Goal: Information Seeking & Learning: Learn about a topic

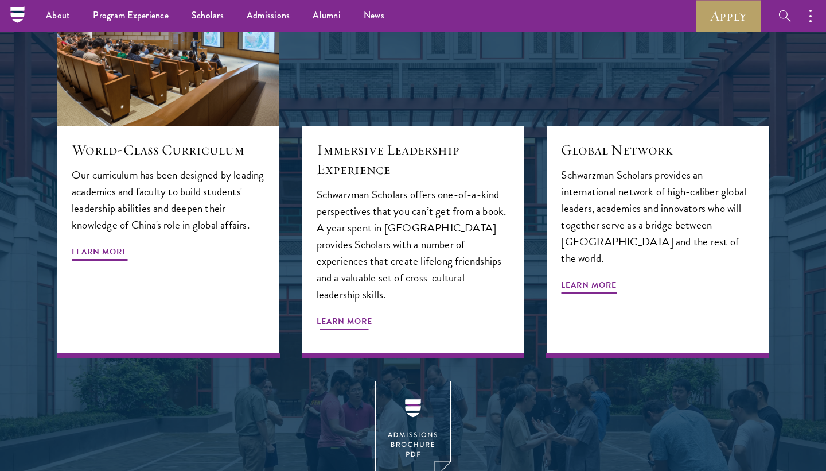
scroll to position [1302, 0]
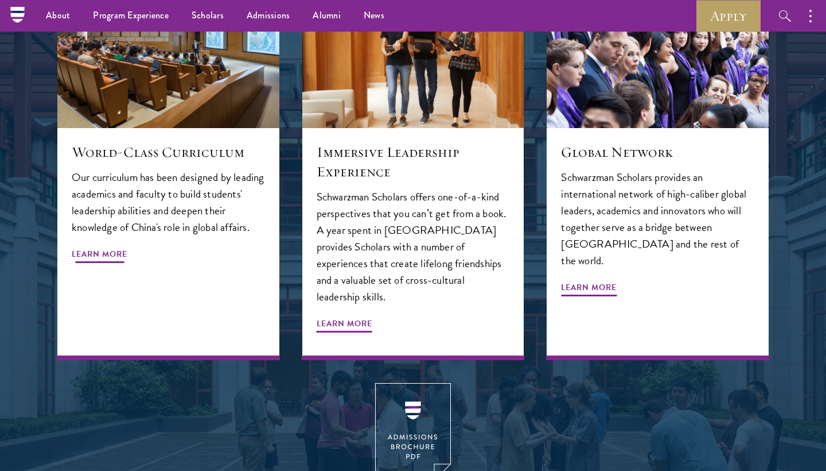
click at [116, 247] on span "Learn More" at bounding box center [100, 256] width 56 height 18
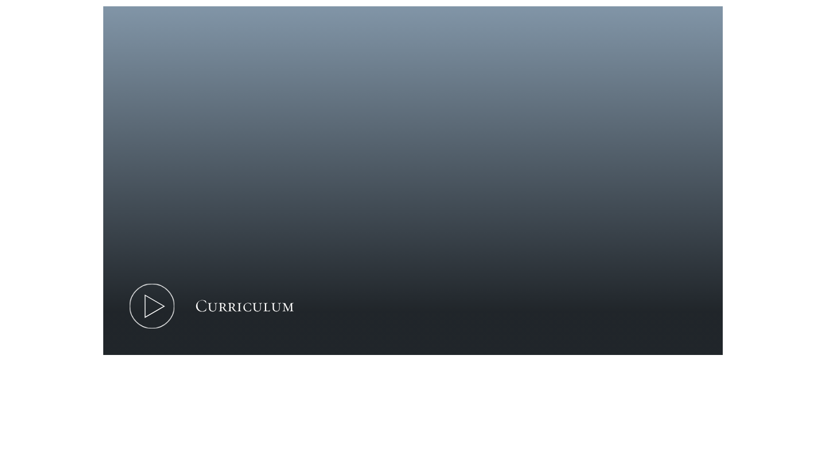
scroll to position [483, 0]
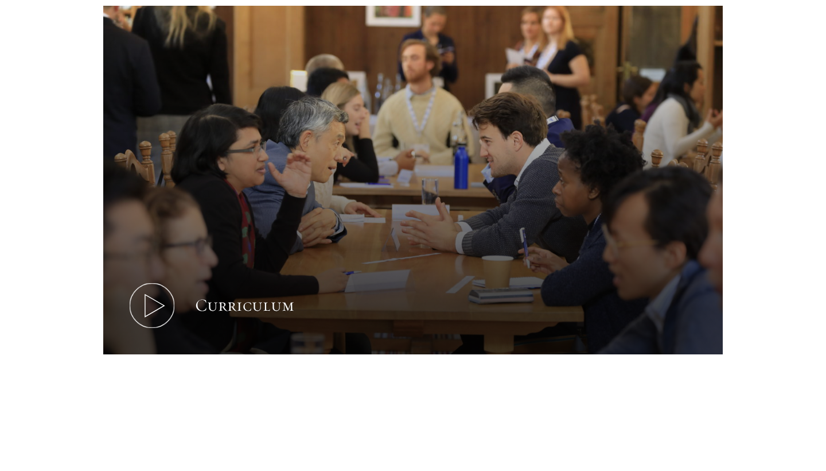
click at [152, 308] on icon at bounding box center [152, 305] width 52 height 52
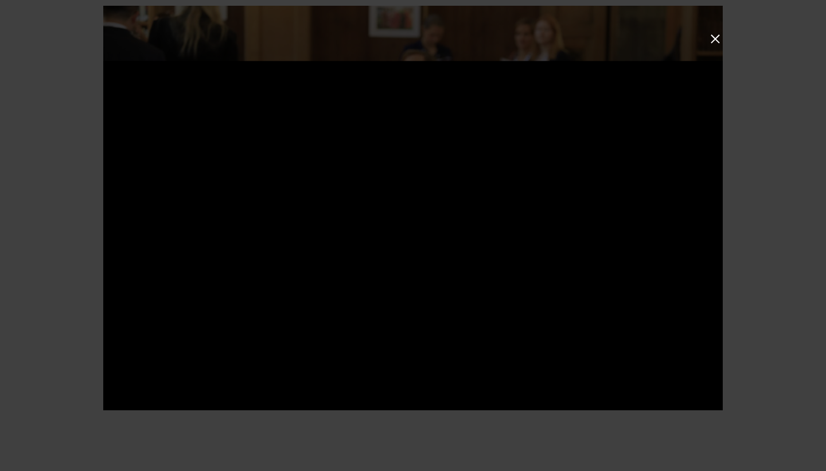
click at [713, 38] on button at bounding box center [715, 39] width 15 height 15
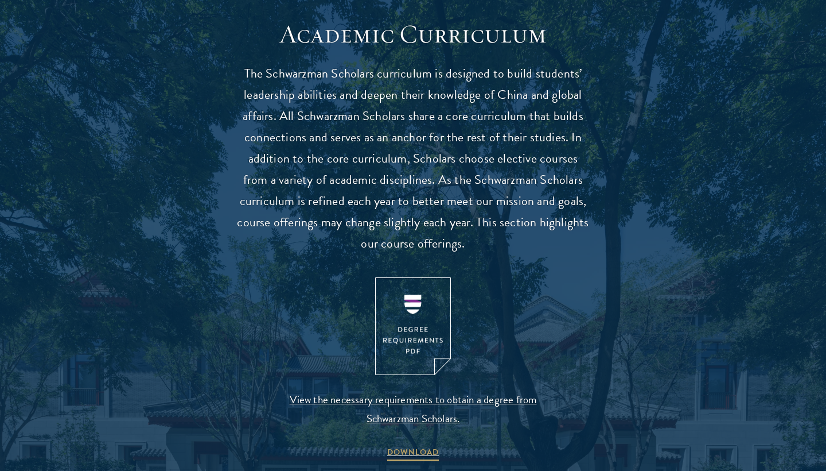
scroll to position [1009, 0]
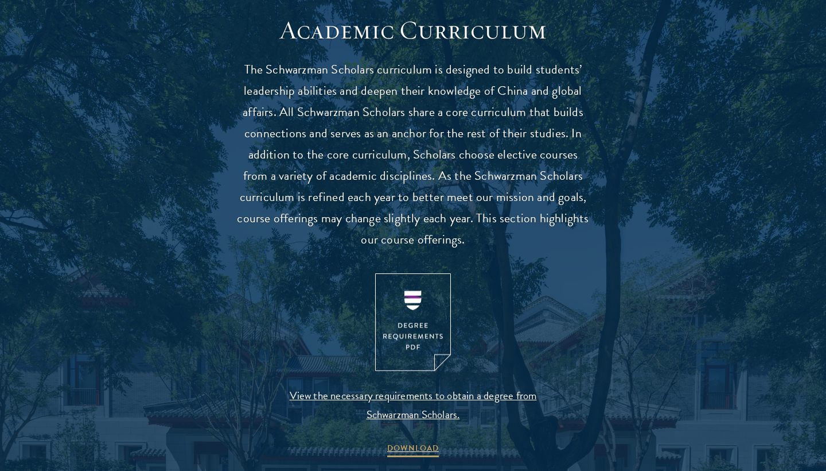
click at [415, 320] on img at bounding box center [413, 322] width 76 height 98
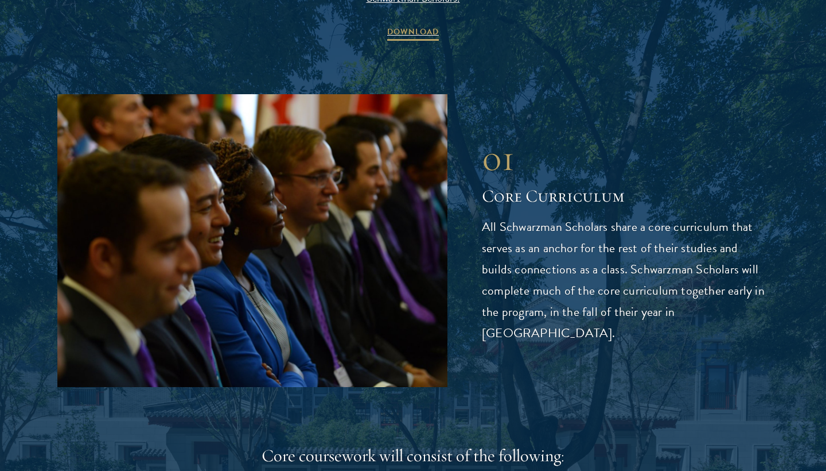
scroll to position [1425, 0]
click at [515, 246] on p "All Schwarzman Scholars share a core curriculum that serves as an anchor for th…" at bounding box center [625, 279] width 287 height 127
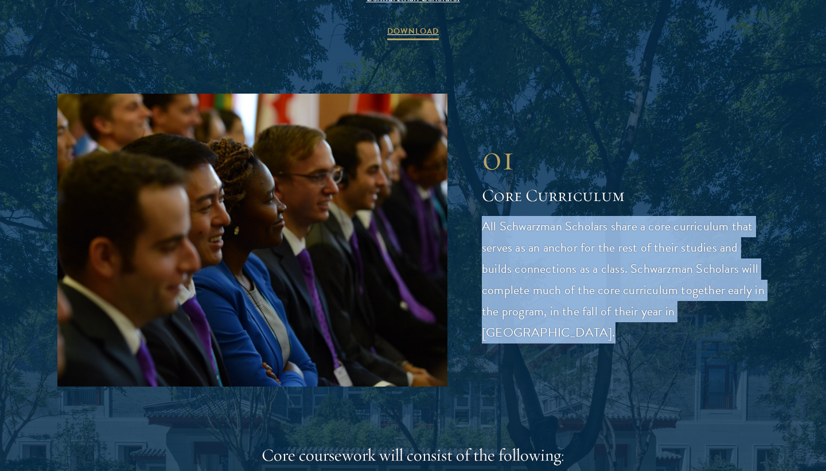
click at [515, 246] on p "All Schwarzman Scholars share a core curriculum that serves as an anchor for th…" at bounding box center [625, 279] width 287 height 127
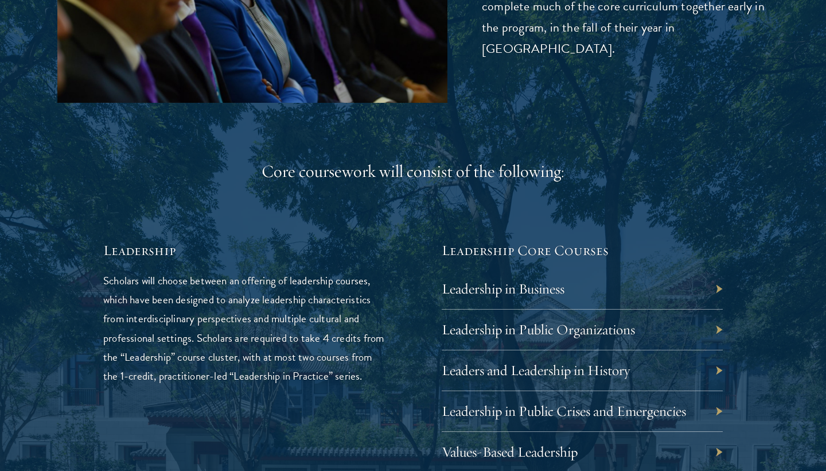
scroll to position [1801, 0]
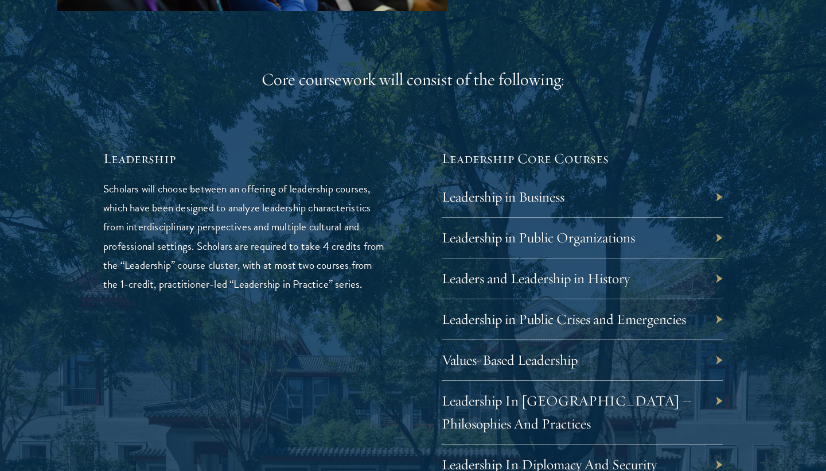
click at [364, 203] on p "Scholars will choose between an offering of leadership courses, which have been…" at bounding box center [243, 236] width 281 height 114
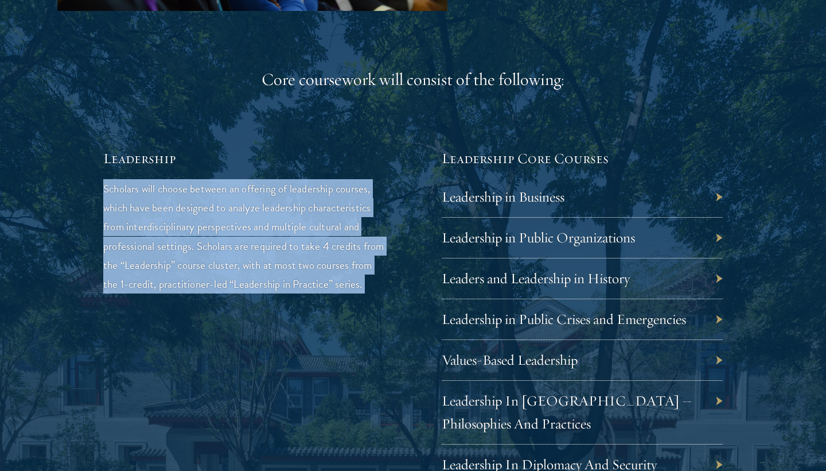
click at [355, 149] on h5 "Leadership" at bounding box center [243, 159] width 281 height 20
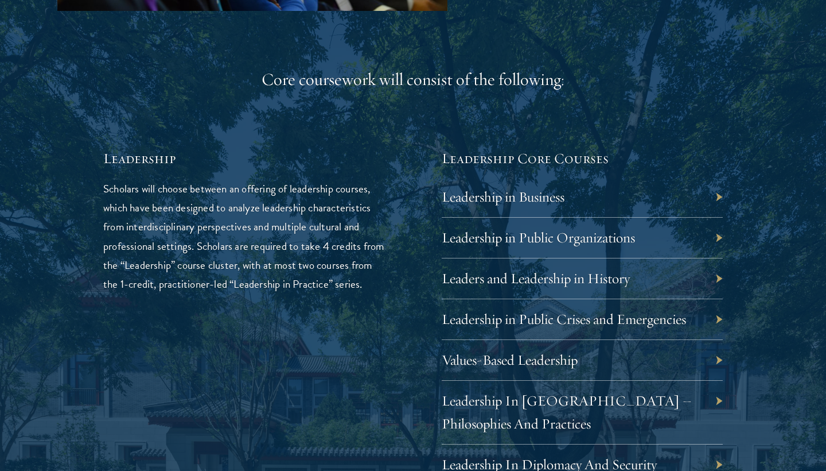
click at [355, 149] on h5 "Leadership" at bounding box center [243, 159] width 281 height 20
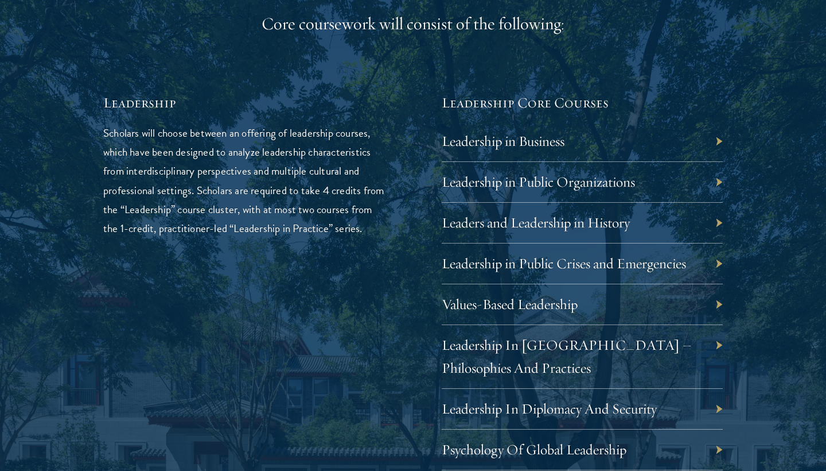
scroll to position [1858, 1]
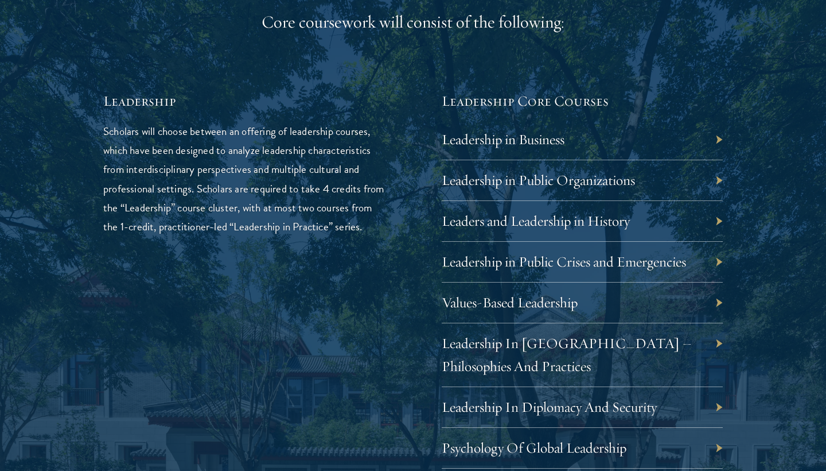
click at [355, 146] on p "Scholars will choose between an offering of leadership courses, which have been…" at bounding box center [243, 179] width 281 height 114
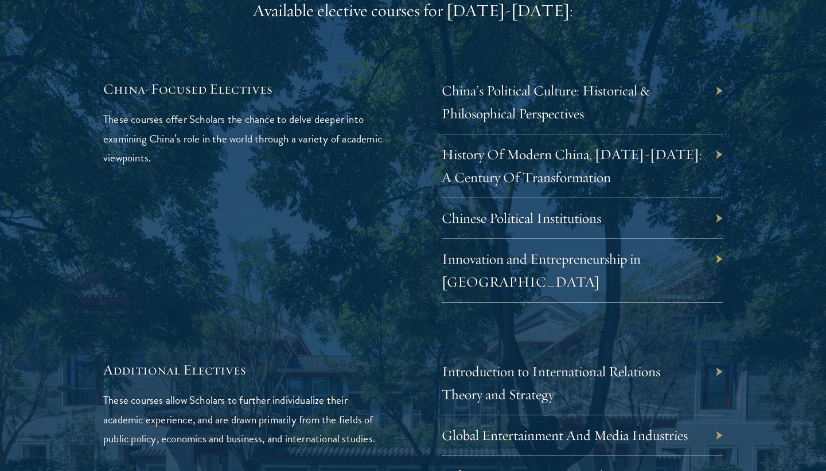
scroll to position [3377, 0]
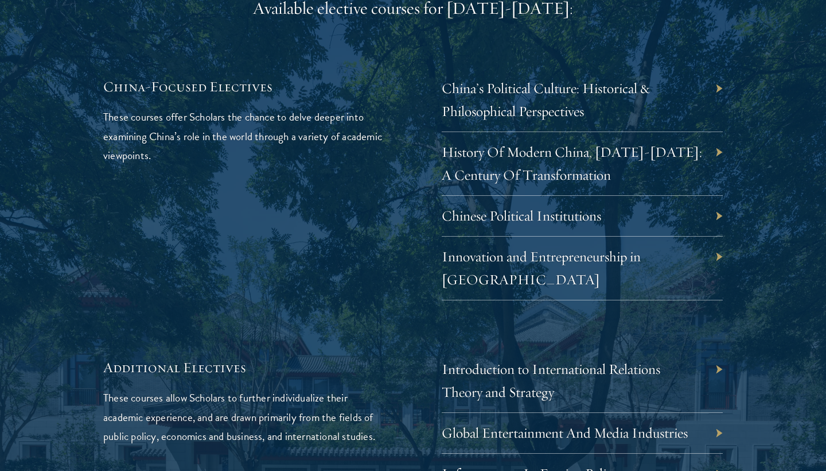
click at [340, 114] on p "These courses offer Scholars the chance to delve deeper into examining China’s …" at bounding box center [243, 135] width 281 height 57
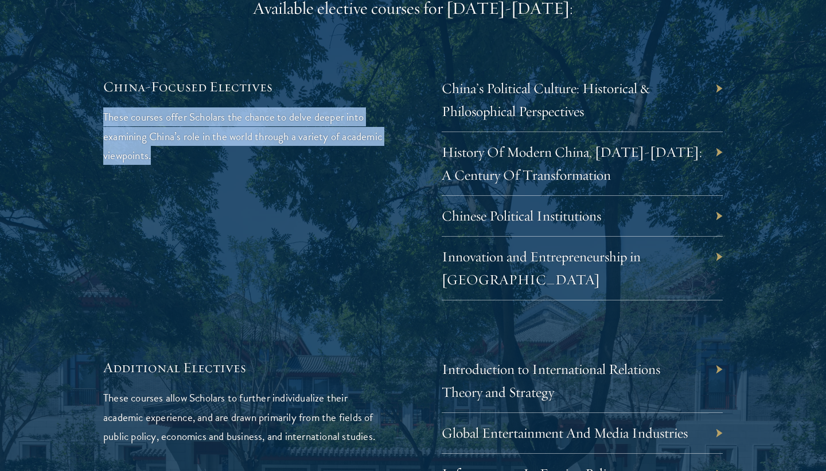
click at [340, 114] on p "These courses offer Scholars the chance to delve deeper into examining China’s …" at bounding box center [243, 135] width 281 height 57
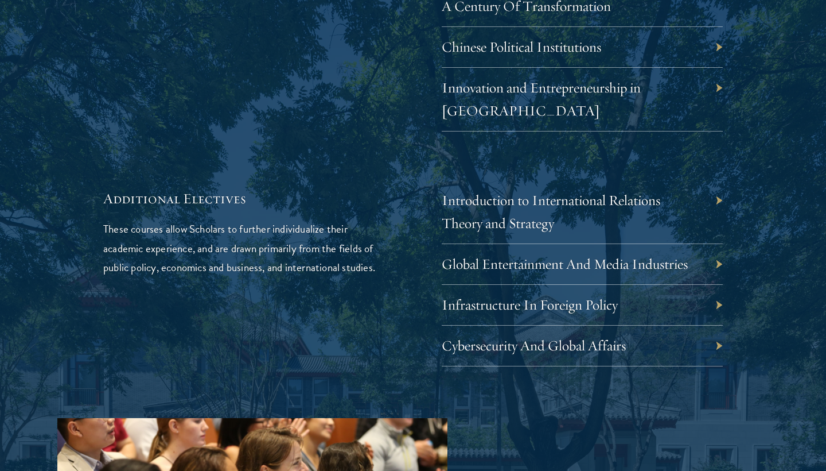
scroll to position [0, 0]
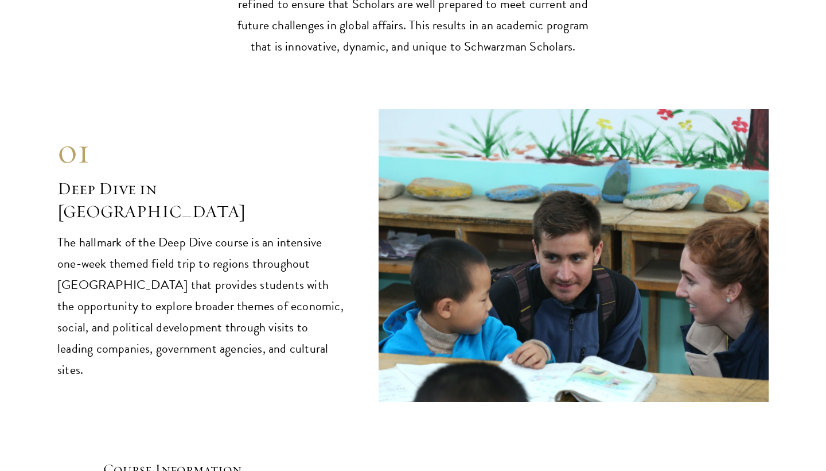
click at [326, 232] on p "The hallmark of the Deep Dive course is an intensive one-week themed field trip…" at bounding box center [200, 306] width 287 height 149
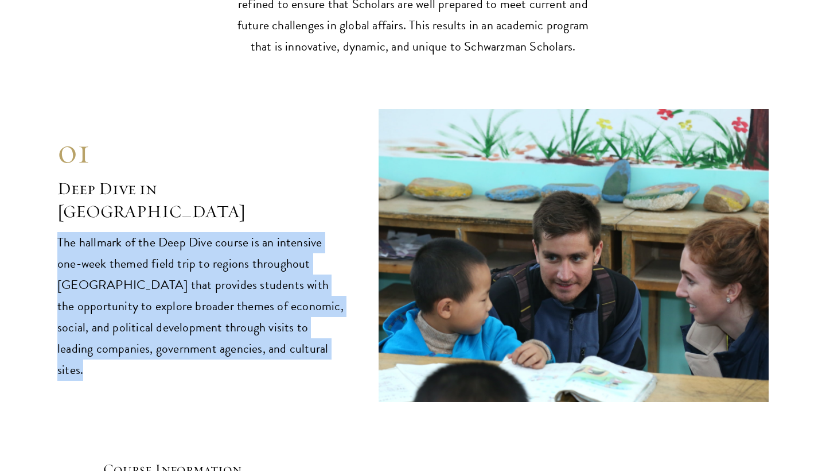
click at [326, 232] on p "The hallmark of the Deep Dive course is an intensive one-week themed field trip…" at bounding box center [200, 306] width 287 height 149
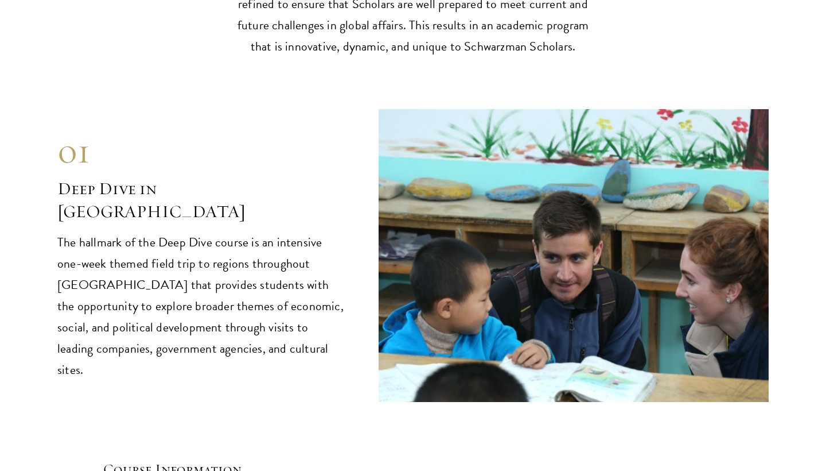
click at [326, 232] on p "The hallmark of the Deep Dive course is an intensive one-week themed field trip…" at bounding box center [200, 306] width 287 height 149
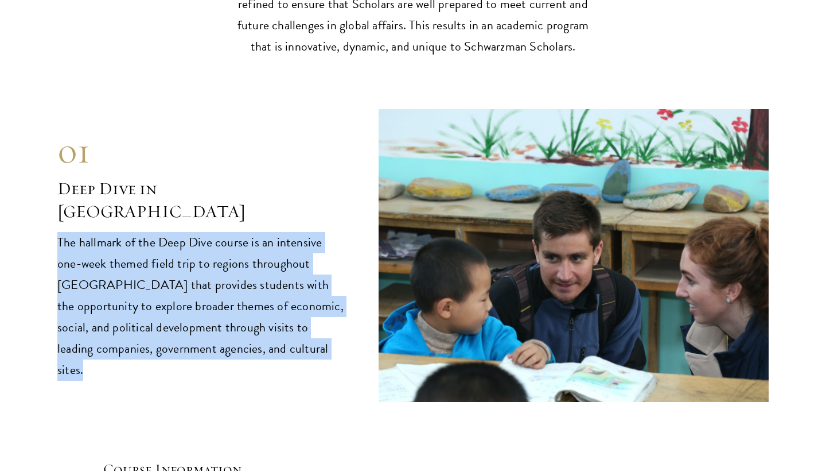
click at [327, 177] on h2 "Deep Dive in China" at bounding box center [200, 200] width 287 height 46
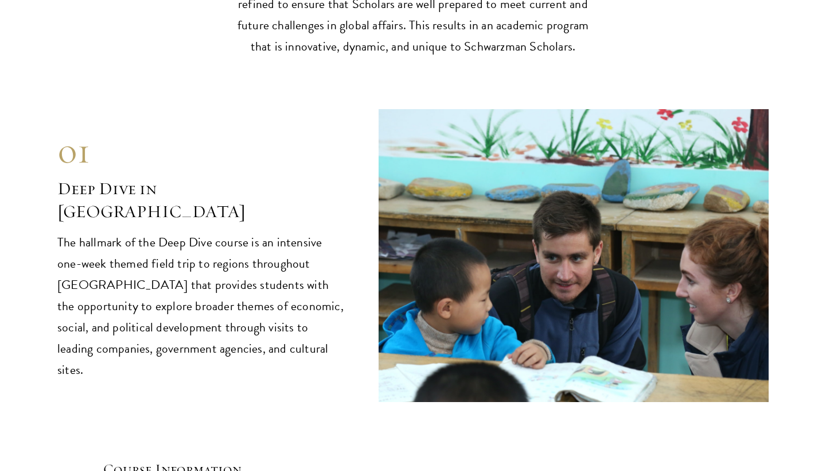
click at [327, 177] on h2 "Deep Dive in China" at bounding box center [200, 200] width 287 height 46
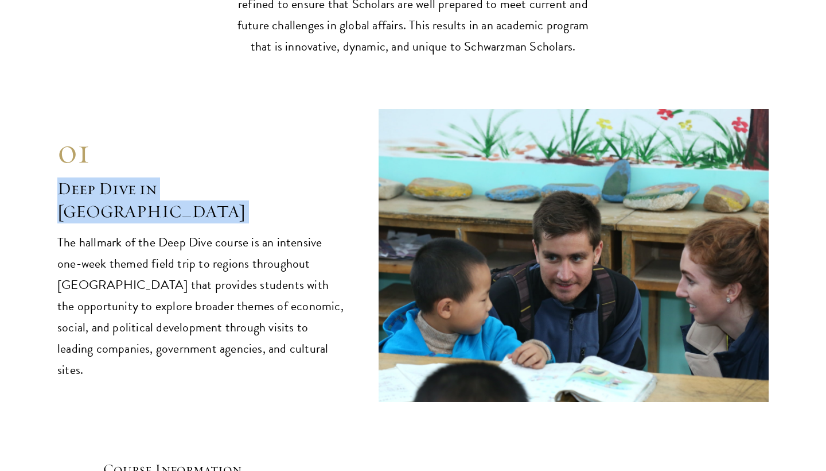
click at [327, 177] on h2 "Deep Dive in China" at bounding box center [200, 200] width 287 height 46
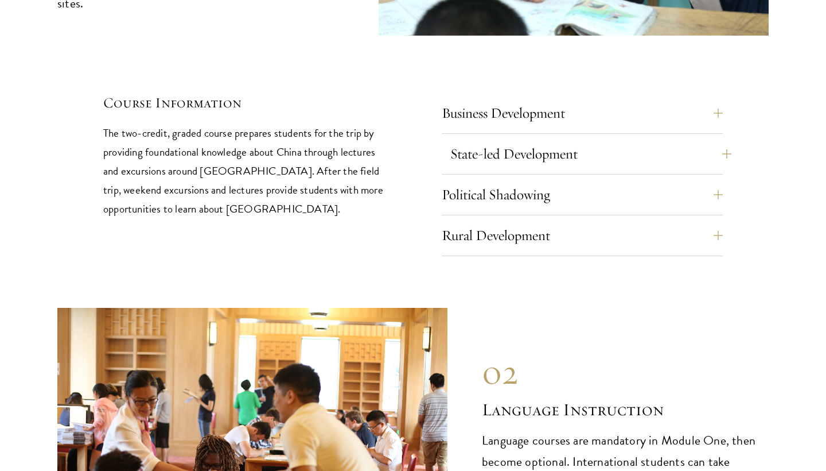
click at [496, 140] on button "State-led Development" at bounding box center [590, 154] width 281 height 28
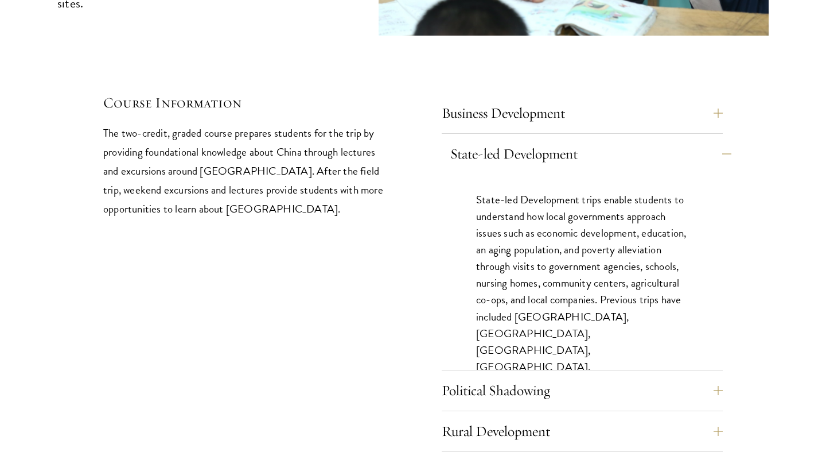
click at [496, 140] on button "State-led Development" at bounding box center [590, 154] width 281 height 28
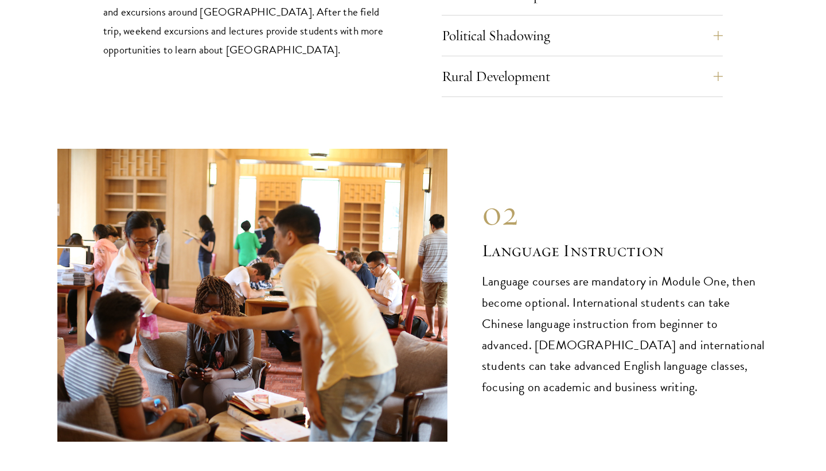
click at [563, 271] on p "Language courses are mandatory in Module One, then become optional. Internation…" at bounding box center [625, 334] width 287 height 127
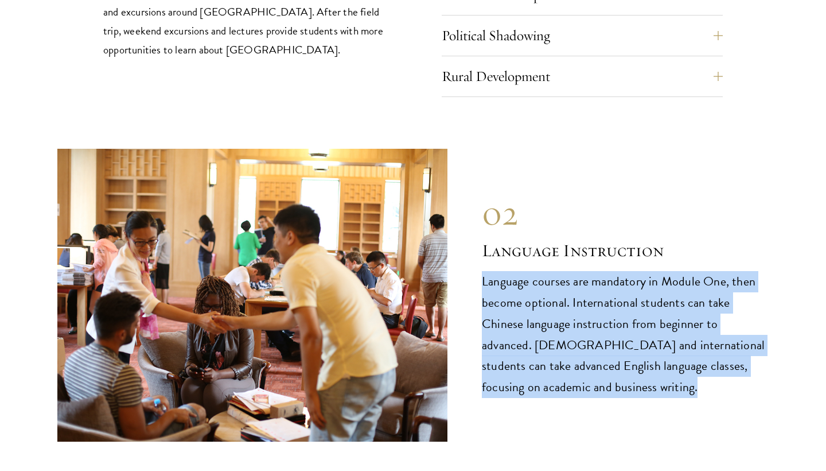
click at [562, 239] on h2 "Language Instruction" at bounding box center [625, 250] width 287 height 23
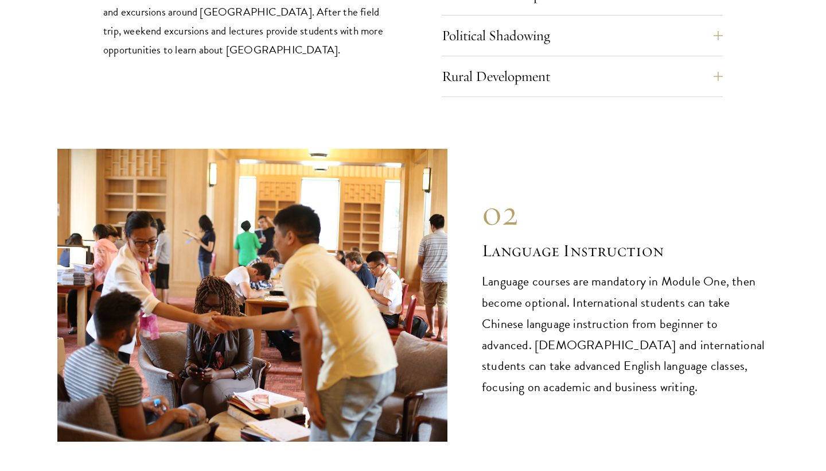
click at [562, 239] on h2 "Language Instruction" at bounding box center [625, 250] width 287 height 23
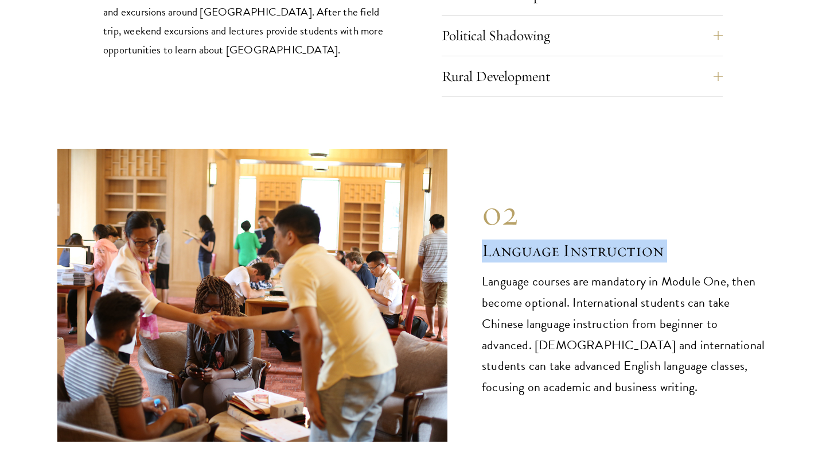
click at [568, 192] on div "02" at bounding box center [625, 212] width 287 height 41
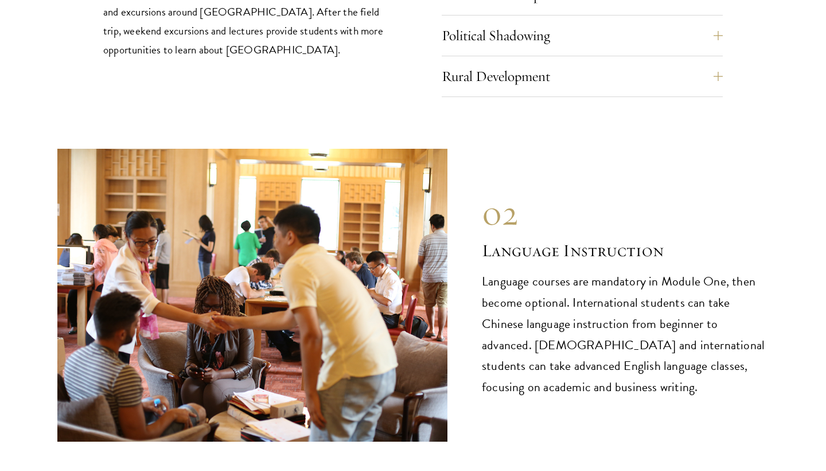
click at [568, 192] on div "02" at bounding box center [625, 212] width 287 height 41
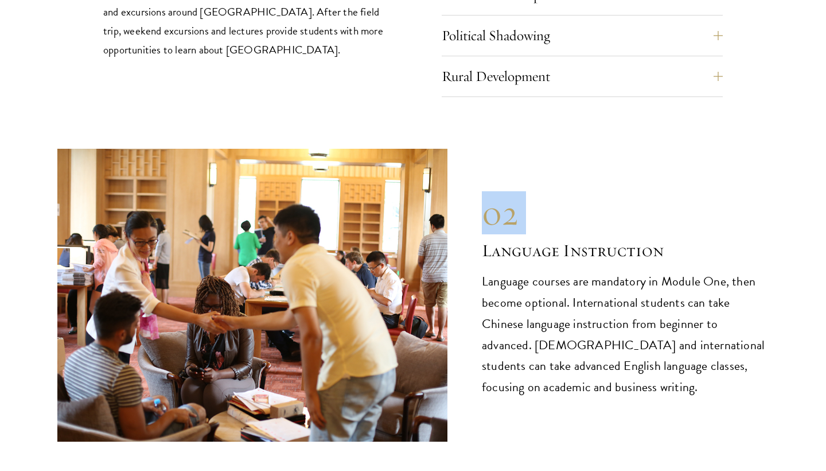
click at [568, 192] on div "02" at bounding box center [625, 212] width 287 height 41
click at [577, 239] on h2 "Language Instruction" at bounding box center [625, 250] width 287 height 23
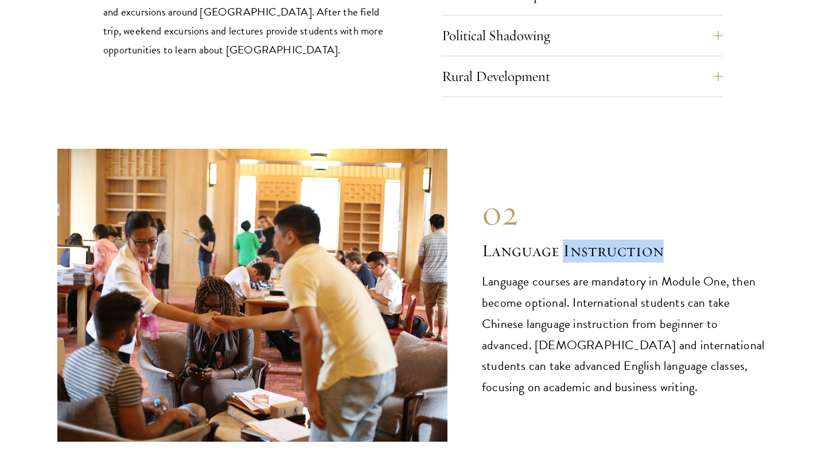
click at [577, 239] on h2 "Language Instruction" at bounding box center [625, 250] width 287 height 23
click at [585, 271] on p "Language courses are mandatory in Module One, then become optional. Internation…" at bounding box center [625, 334] width 287 height 127
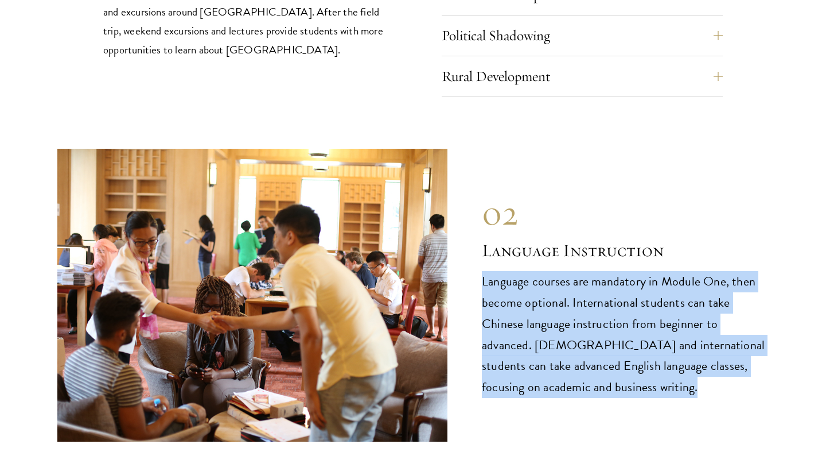
click at [591, 239] on h2 "Language Instruction" at bounding box center [625, 250] width 287 height 23
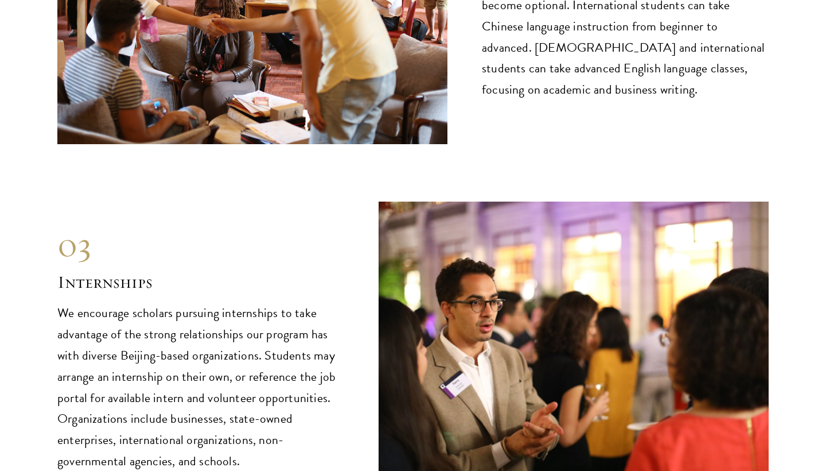
click at [362, 277] on div "03 Internships 03 Internships We encourage scholars pursuing internships to tak…" at bounding box center [412, 347] width 711 height 293
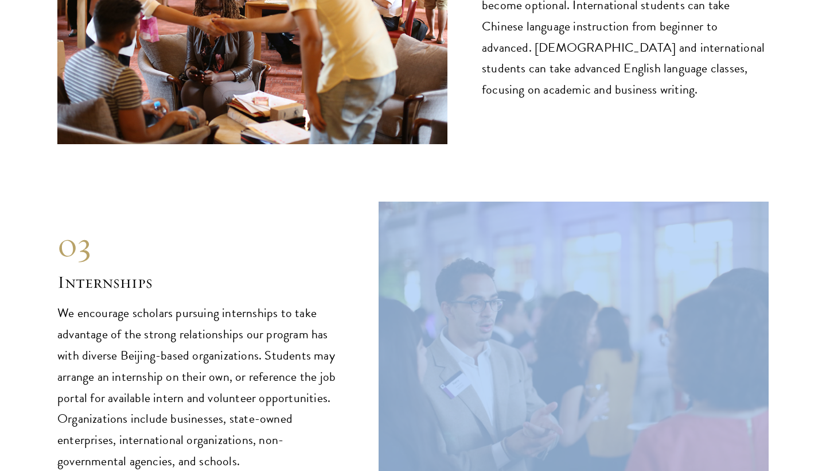
click at [362, 277] on div "03 Internships 03 Internships We encourage scholars pursuing internships to tak…" at bounding box center [412, 347] width 711 height 293
click at [344, 302] on p "We encourage scholars pursuing internships to take advantage of the strong rela…" at bounding box center [200, 387] width 287 height 170
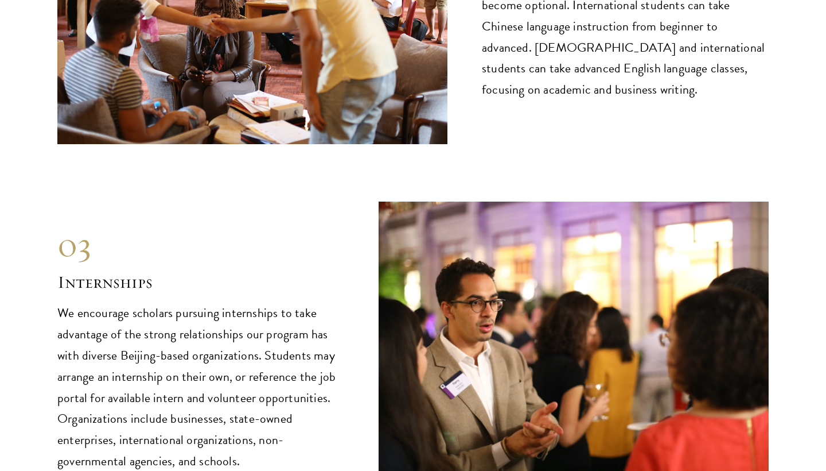
click at [344, 302] on p "We encourage scholars pursuing internships to take advantage of the strong rela…" at bounding box center [200, 387] width 287 height 170
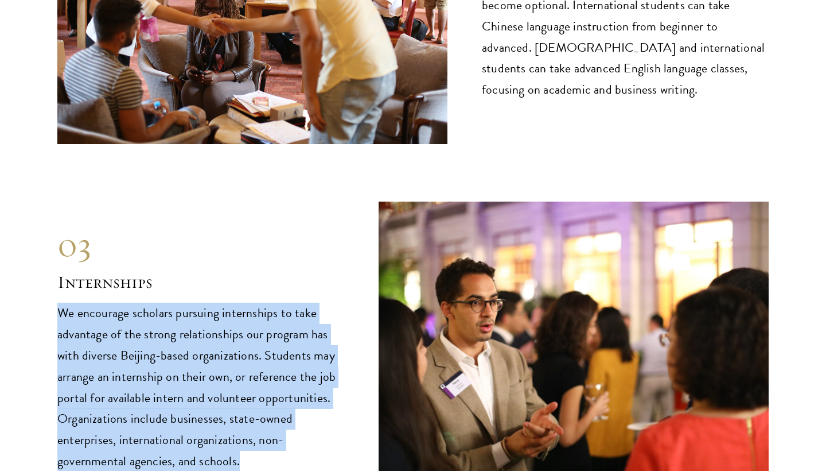
click at [344, 302] on p "We encourage scholars pursuing internships to take advantage of the strong rela…" at bounding box center [200, 387] width 287 height 170
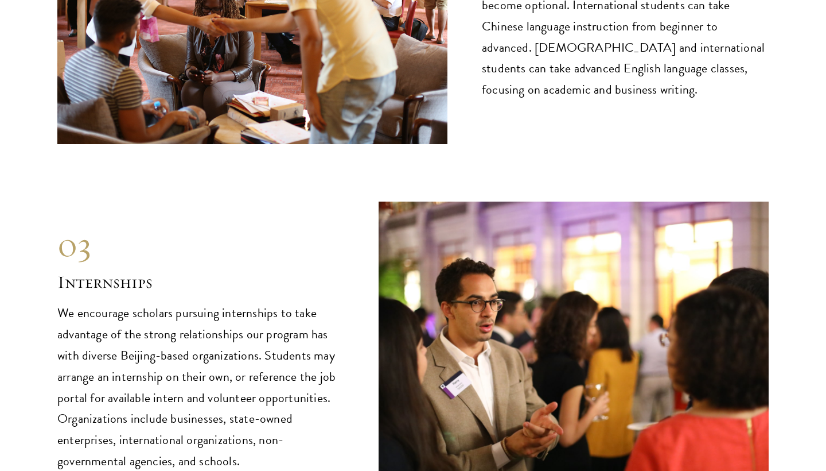
click at [344, 302] on p "We encourage scholars pursuing internships to take advantage of the strong rela…" at bounding box center [200, 387] width 287 height 170
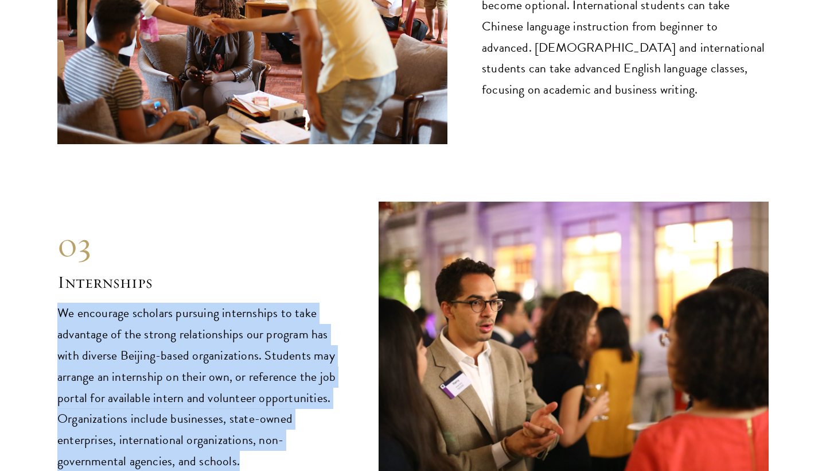
click at [343, 271] on h2 "Internships" at bounding box center [200, 282] width 287 height 23
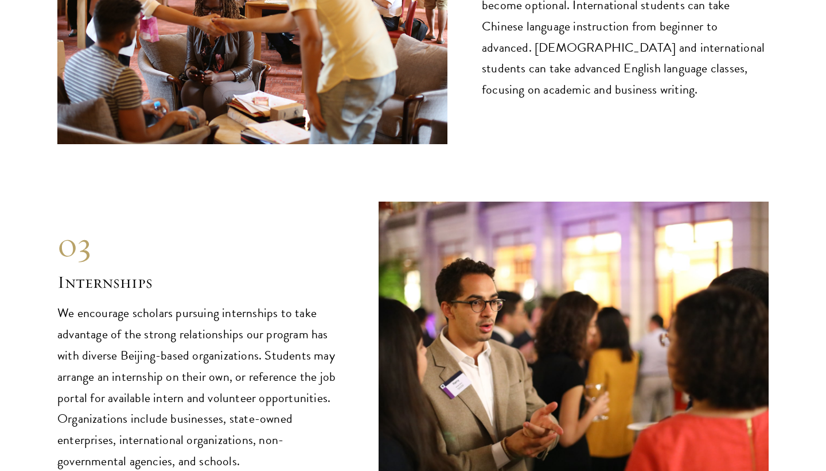
click at [343, 271] on h2 "Internships" at bounding box center [200, 282] width 287 height 23
click at [333, 271] on h2 "Internships" at bounding box center [200, 282] width 287 height 23
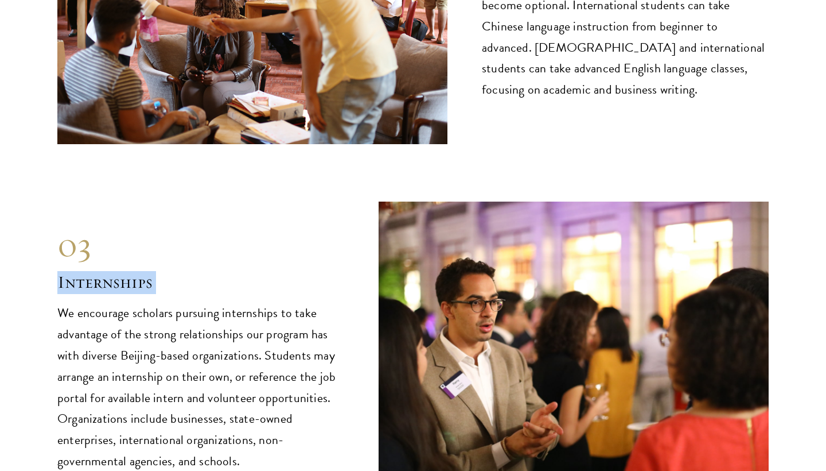
click at [328, 224] on div "03" at bounding box center [200, 244] width 287 height 41
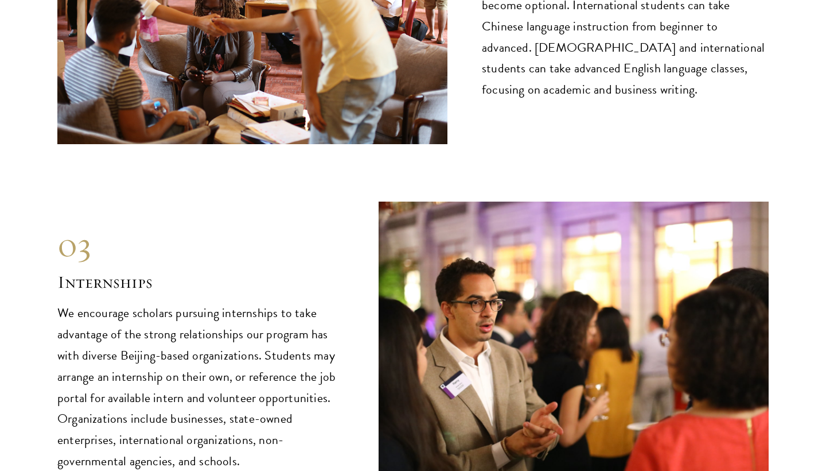
click at [328, 271] on h2 "Internships" at bounding box center [200, 282] width 287 height 23
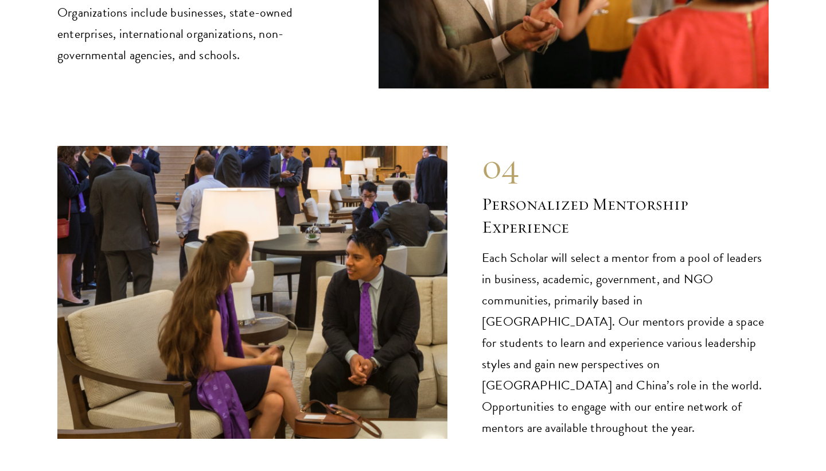
scroll to position [5740, 0]
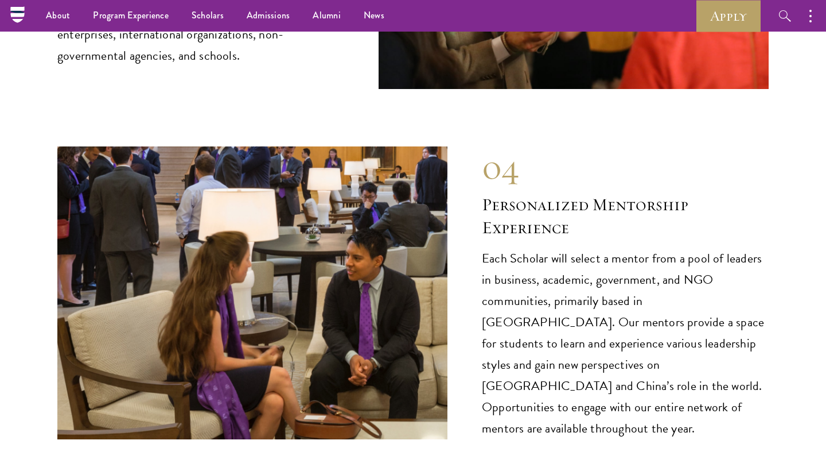
click at [519, 248] on p "Each Scholar will select a mentor from a pool of leaders in business, academic,…" at bounding box center [625, 343] width 287 height 191
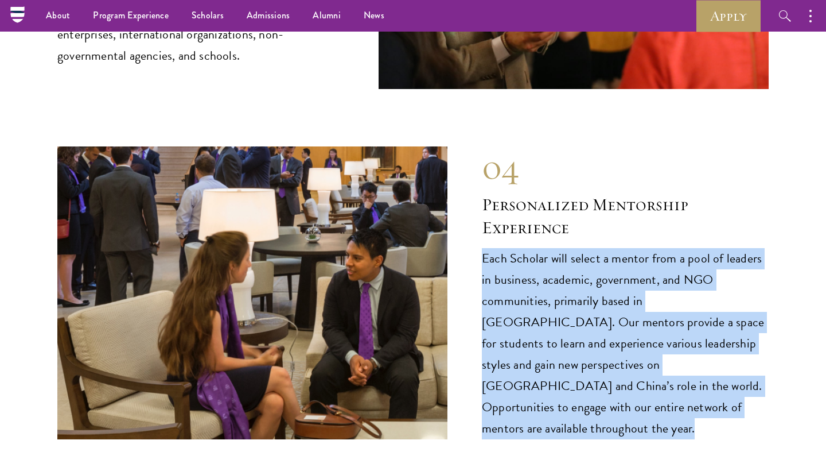
click at [529, 193] on h2 "Personalized Mentorship Experience" at bounding box center [625, 216] width 287 height 46
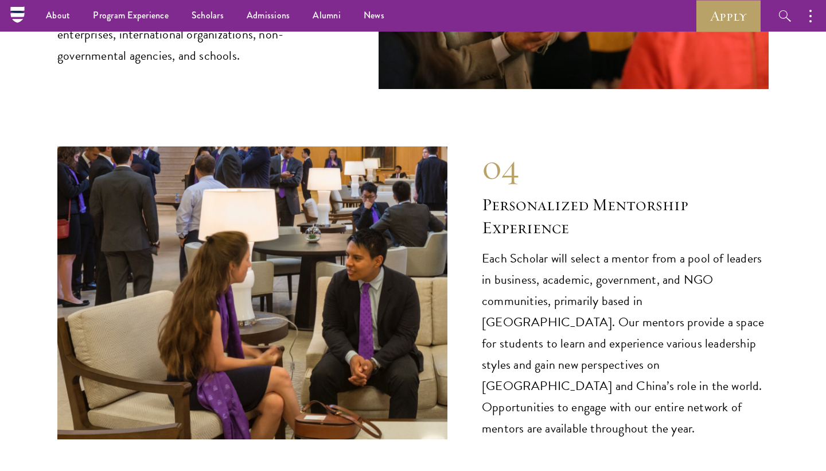
click at [529, 193] on h2 "Personalized Mentorship Experience" at bounding box center [625, 216] width 287 height 46
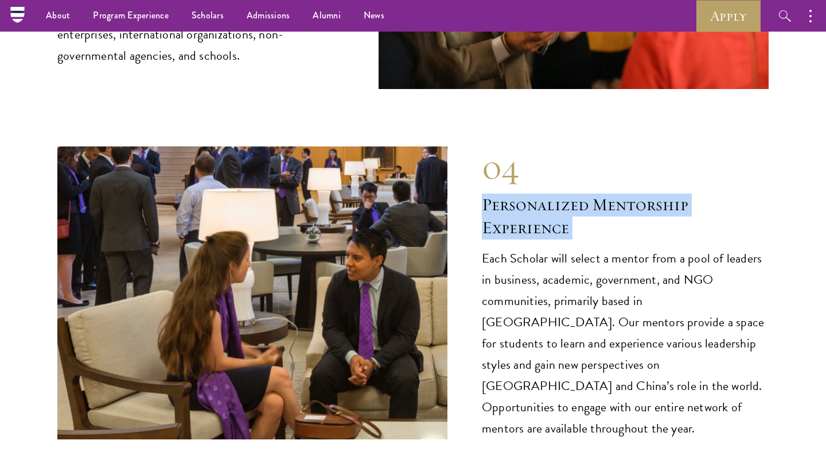
click at [581, 146] on div "04" at bounding box center [625, 166] width 287 height 41
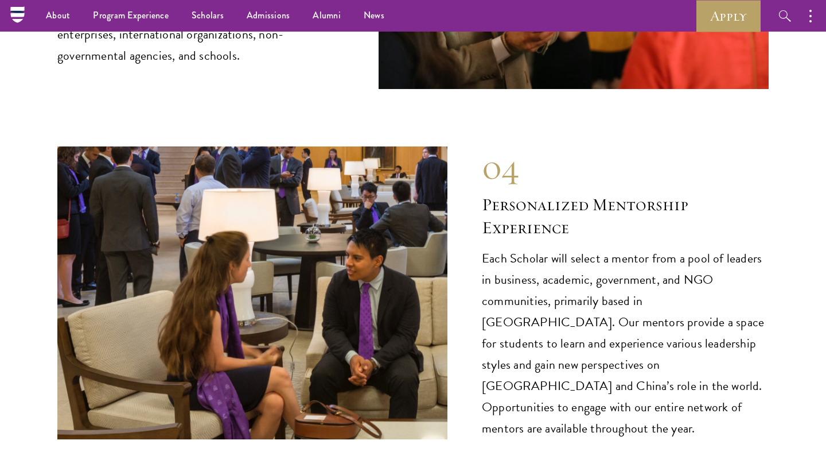
click at [581, 146] on div "04" at bounding box center [625, 166] width 287 height 41
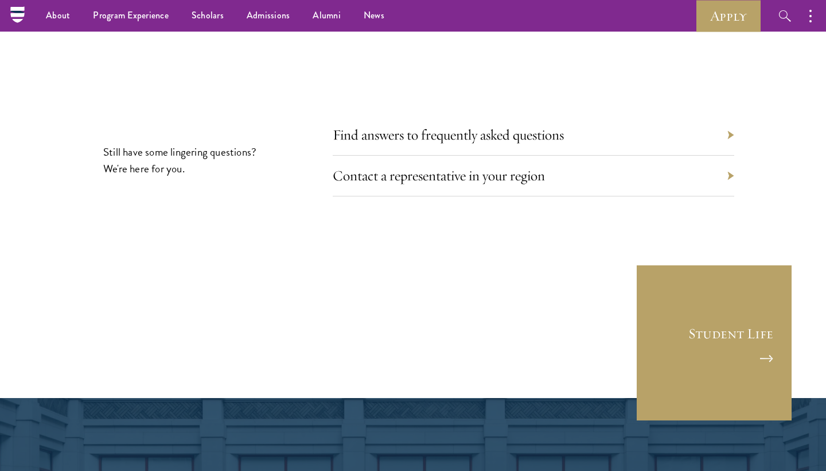
scroll to position [6313, 0]
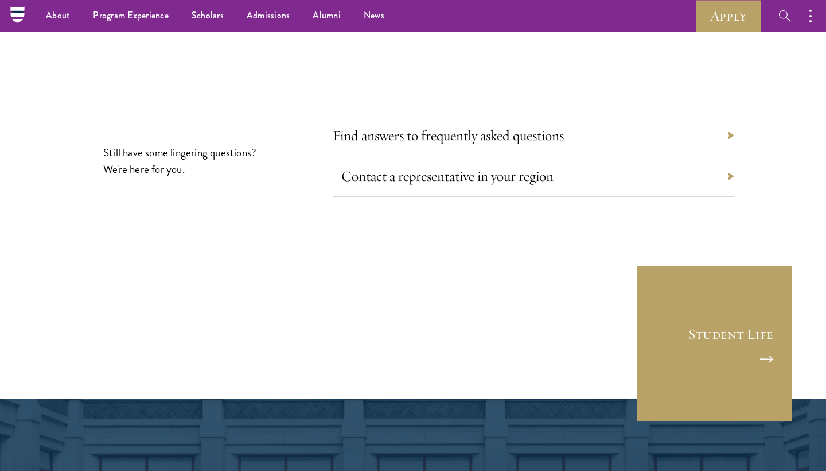
click at [490, 167] on link "Contact a representative in your region" at bounding box center [447, 176] width 212 height 18
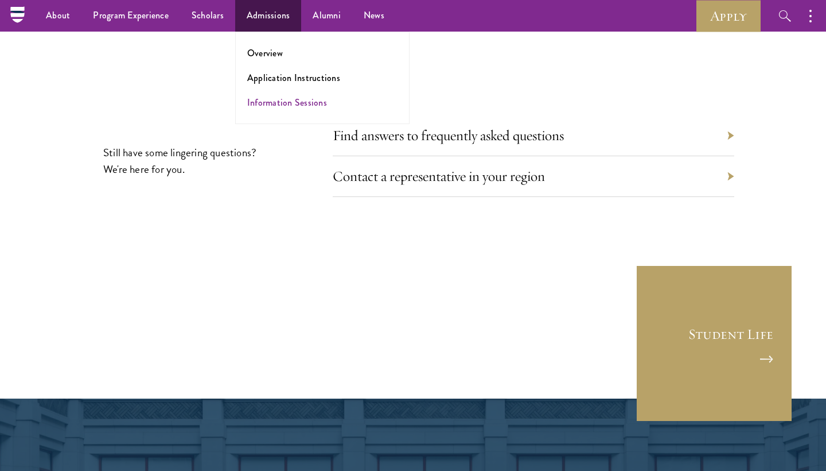
click at [271, 106] on link "Information Sessions" at bounding box center [287, 102] width 80 height 13
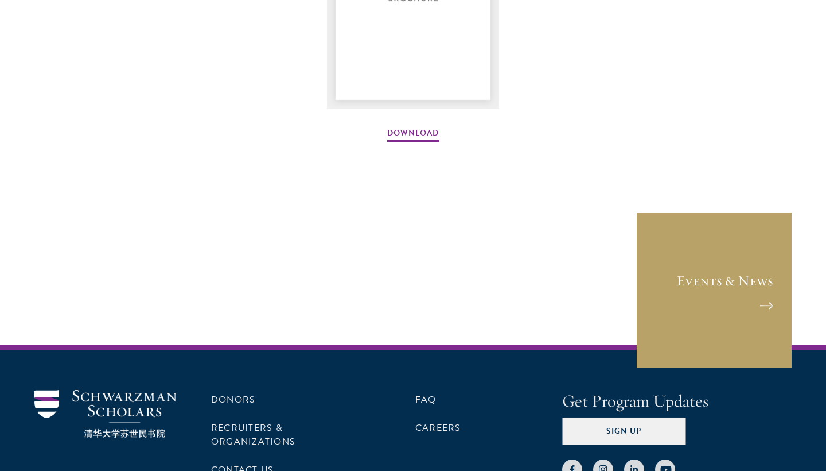
scroll to position [1721, 0]
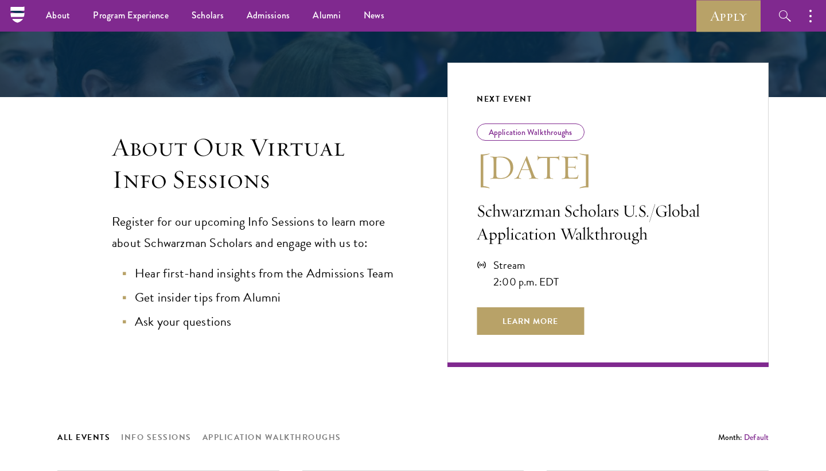
scroll to position [196, 0]
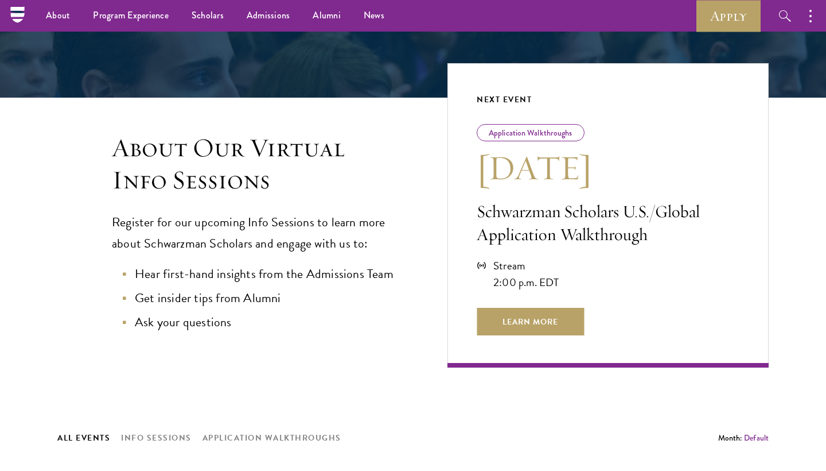
click at [359, 225] on p "Register for our upcoming Info Sessions to learn more about Schwarzman Scholars…" at bounding box center [257, 233] width 290 height 42
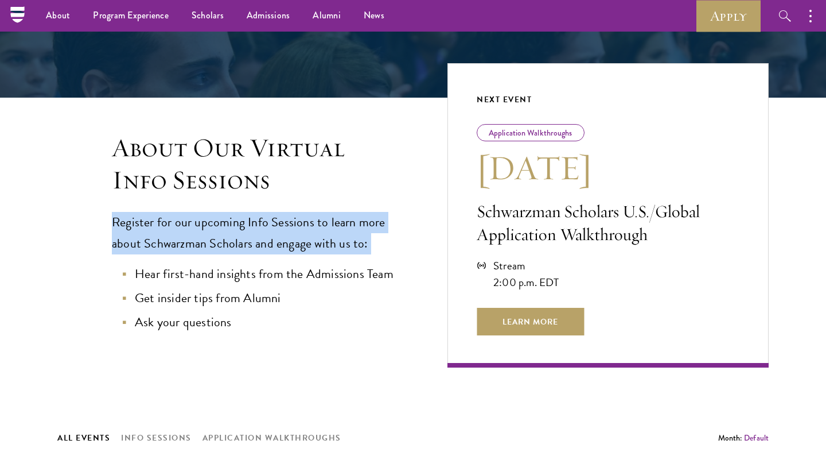
click at [368, 164] on h3 "About Our Virtual Info Sessions" at bounding box center [257, 164] width 290 height 64
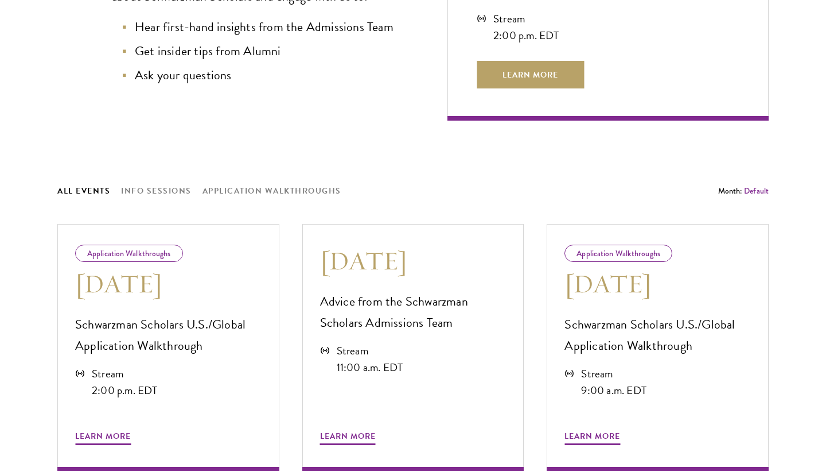
scroll to position [532, 0]
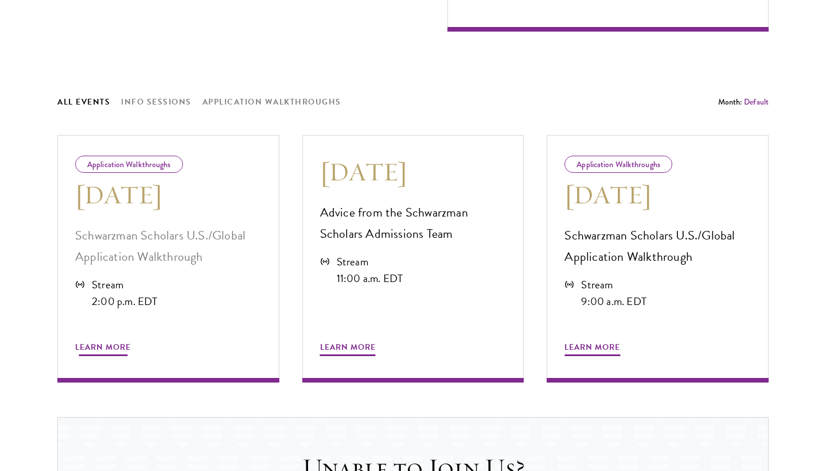
click at [129, 325] on div "Learn More" at bounding box center [168, 333] width 186 height 48
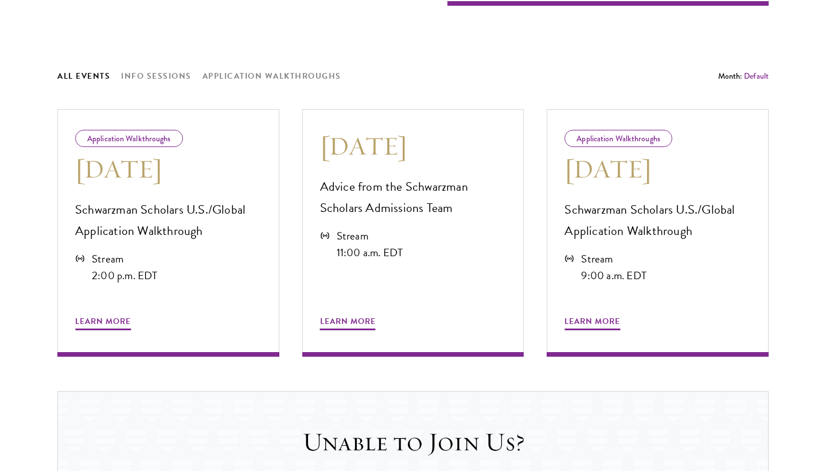
scroll to position [558, 0]
click at [372, 202] on p "Advice from the Schwarzman Scholars Admissions Team" at bounding box center [413, 197] width 186 height 42
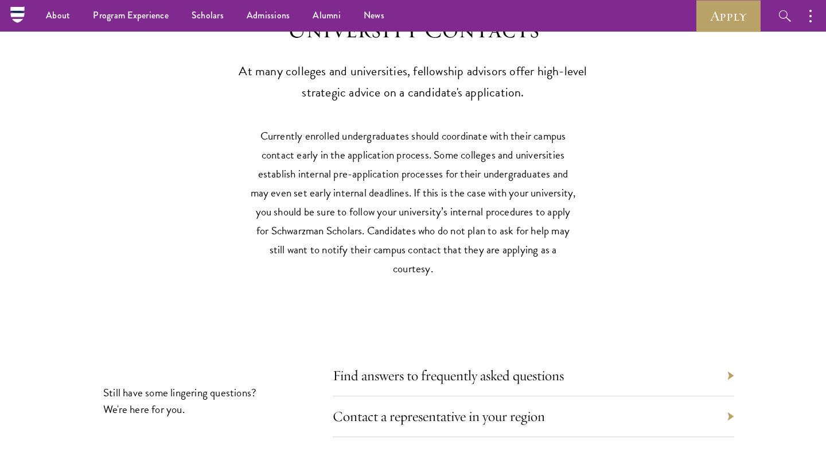
scroll to position [5272, 0]
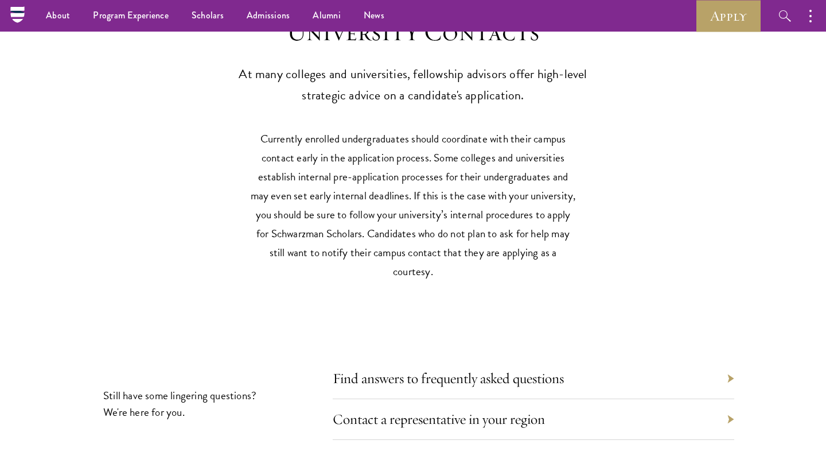
click at [457, 160] on p "Currently enrolled undergraduates should coordinate with their campus contact e…" at bounding box center [413, 204] width 327 height 151
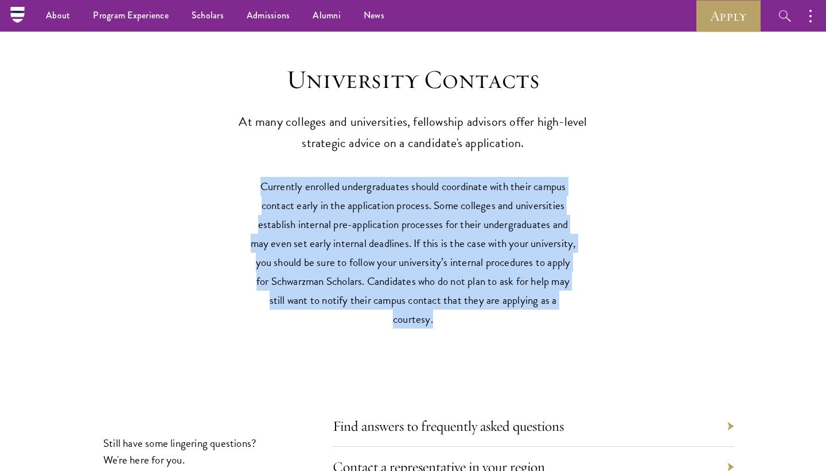
scroll to position [5217, 0]
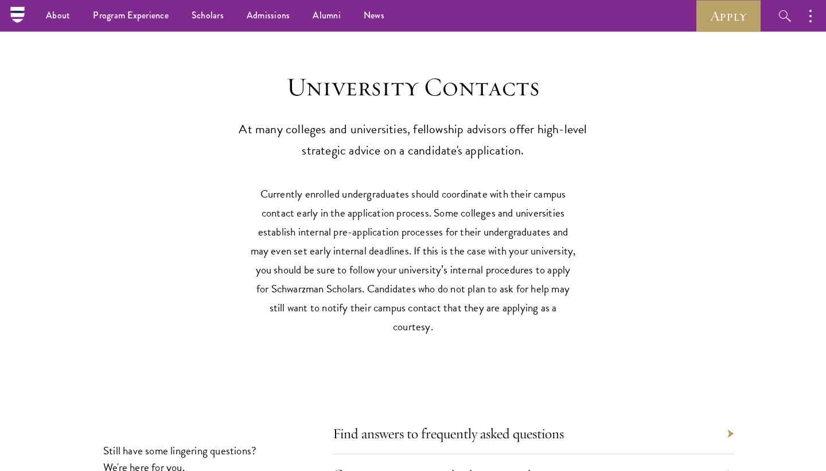
click at [453, 123] on p "At many colleges and universities, fellowship advisors offer high-level strateg…" at bounding box center [413, 140] width 356 height 42
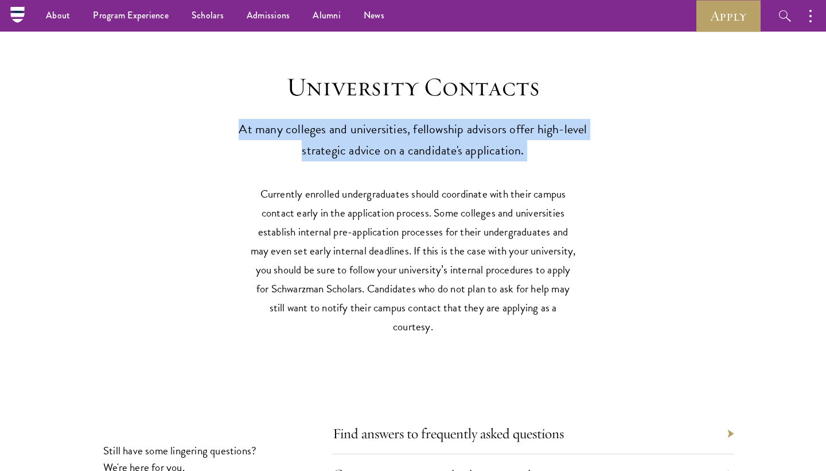
click at [453, 123] on p "At many colleges and universities, fellowship advisors offer high-level strateg…" at bounding box center [413, 140] width 356 height 42
click at [451, 71] on h3 "University Contacts" at bounding box center [413, 87] width 356 height 32
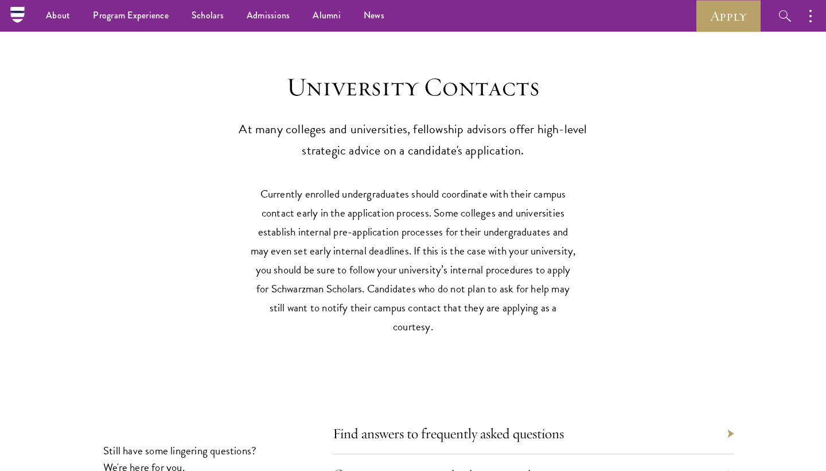
click at [451, 71] on h3 "University Contacts" at bounding box center [413, 87] width 356 height 32
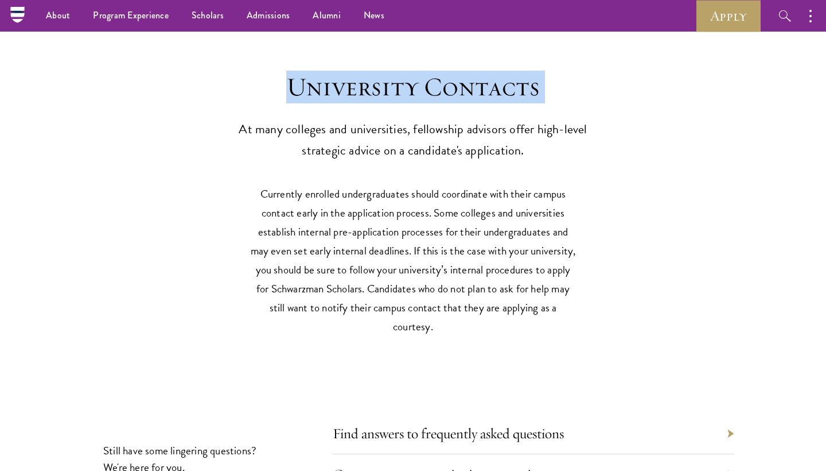
click at [423, 119] on p "At many colleges and universities, fellowship advisors offer high-level strateg…" at bounding box center [413, 140] width 356 height 42
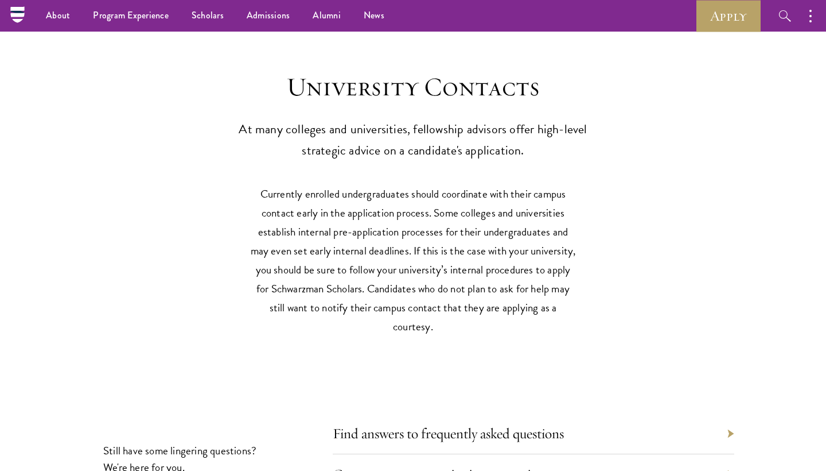
click at [423, 119] on p "At many colleges and universities, fellowship advisors offer high-level strateg…" at bounding box center [413, 140] width 356 height 42
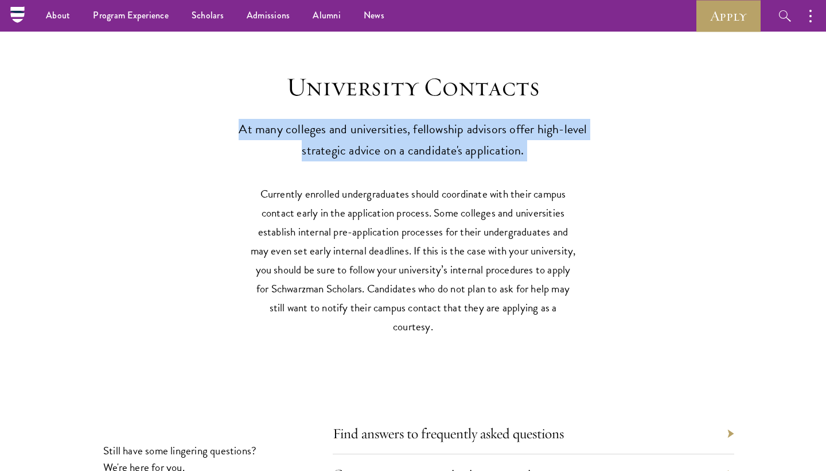
click at [424, 71] on h3 "University Contacts" at bounding box center [413, 87] width 356 height 32
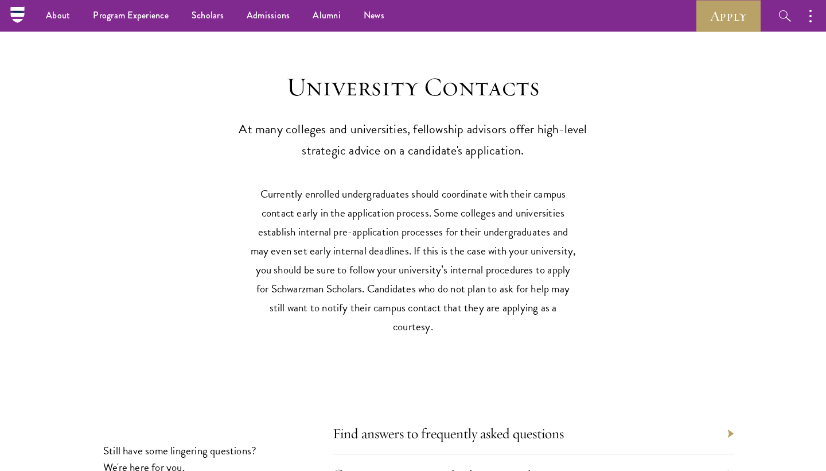
click at [424, 71] on h3 "University Contacts" at bounding box center [413, 87] width 356 height 32
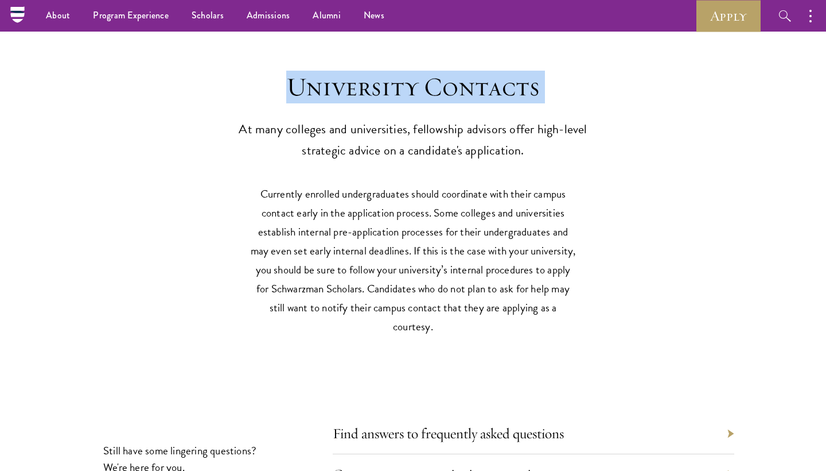
click at [426, 119] on p "At many colleges and universities, fellowship advisors offer high-level strateg…" at bounding box center [413, 140] width 356 height 42
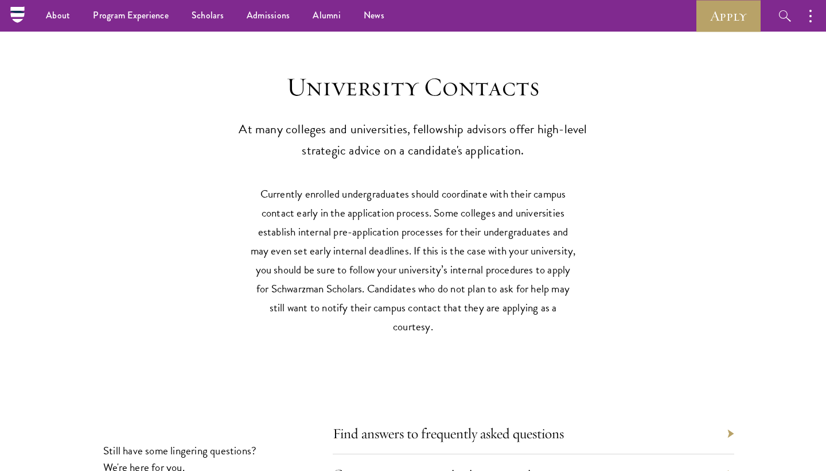
click at [426, 119] on p "At many colleges and universities, fellowship advisors offer high-level strateg…" at bounding box center [413, 140] width 356 height 42
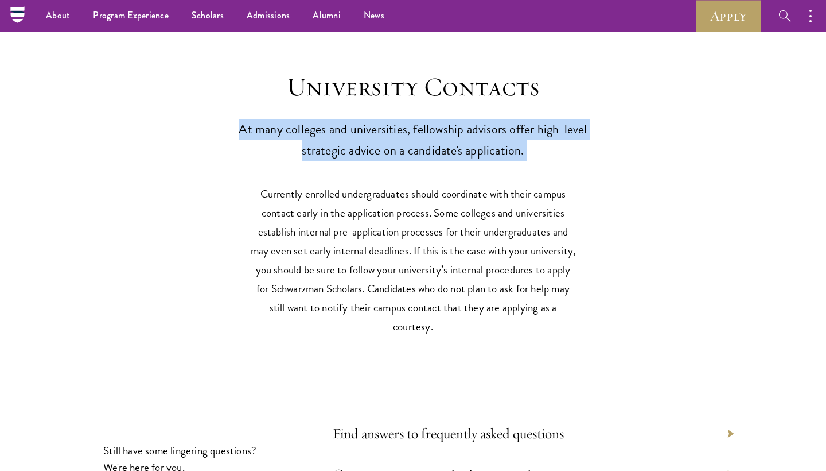
click at [465, 204] on p "Currently enrolled undergraduates should coordinate with their campus contact e…" at bounding box center [413, 259] width 327 height 151
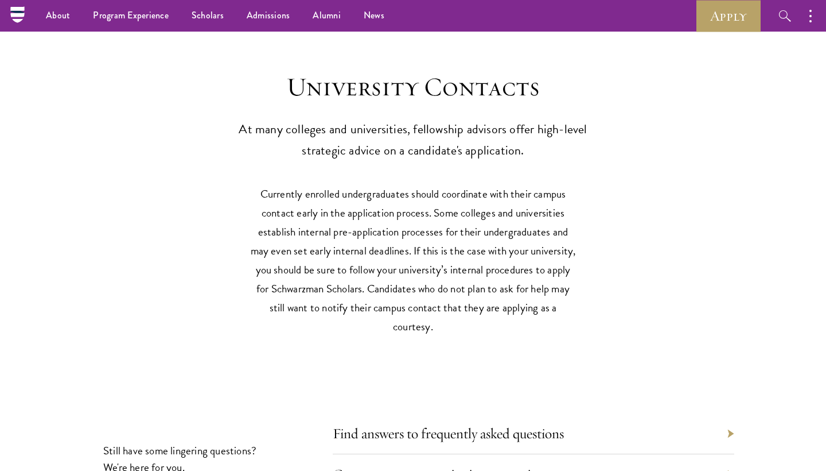
click at [465, 204] on p "Currently enrolled undergraduates should coordinate with their campus contact e…" at bounding box center [413, 259] width 327 height 151
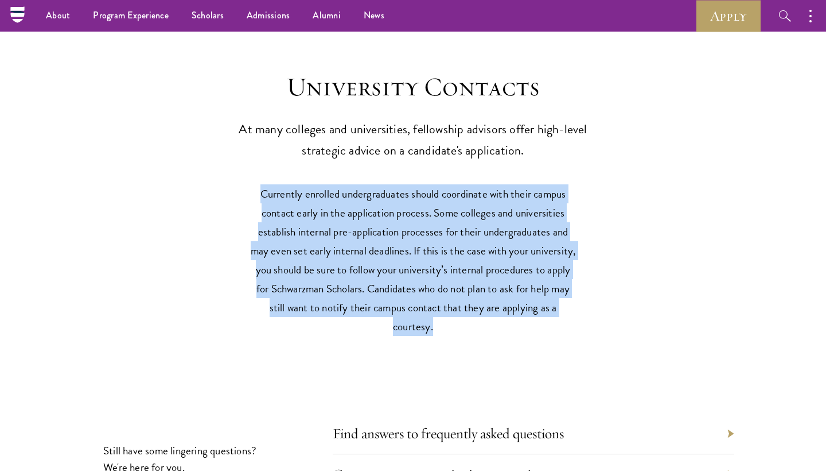
click at [452, 119] on p "At many colleges and universities, fellowship advisors offer high-level strateg…" at bounding box center [413, 140] width 356 height 42
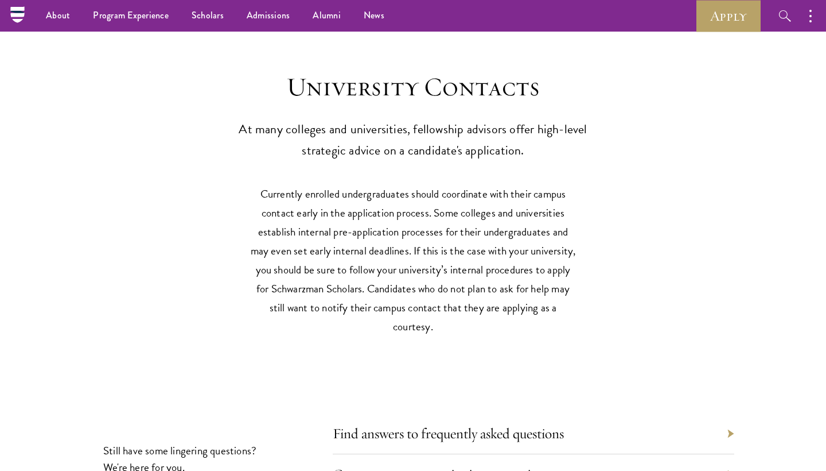
click at [452, 119] on p "At many colleges and universities, fellowship advisors offer high-level strateg…" at bounding box center [413, 140] width 356 height 42
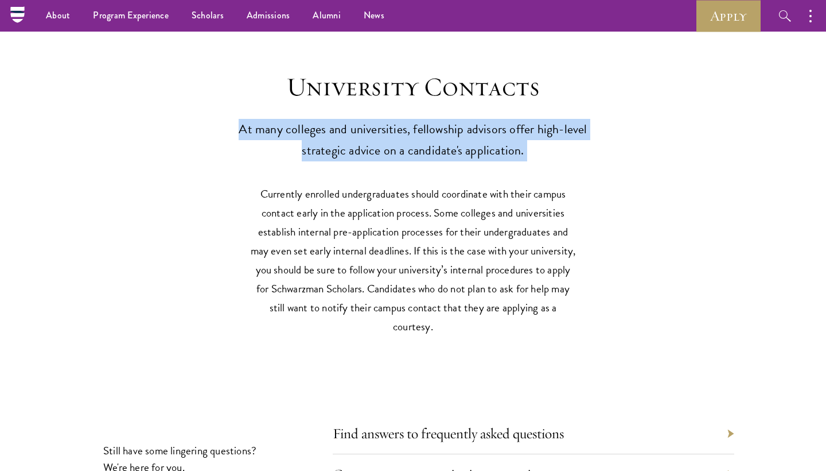
click at [452, 119] on p "At many colleges and universities, fellowship advisors offer high-level strateg…" at bounding box center [413, 140] width 356 height 42
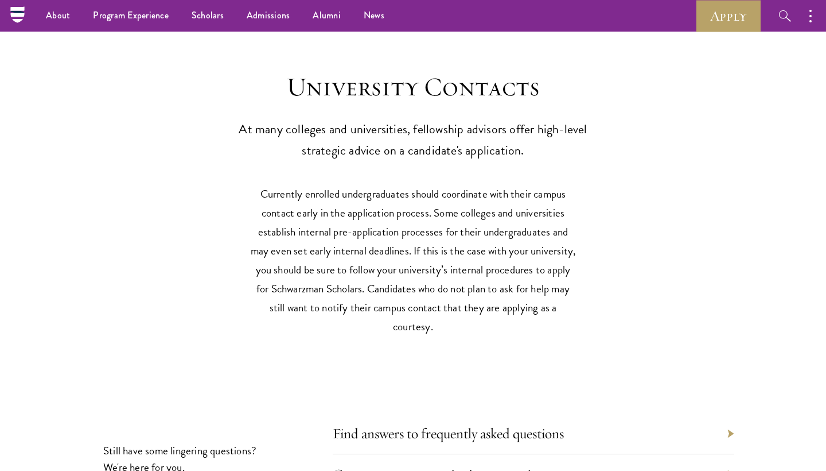
click at [489, 225] on p "Currently enrolled undergraduates should coordinate with their campus contact e…" at bounding box center [413, 259] width 327 height 151
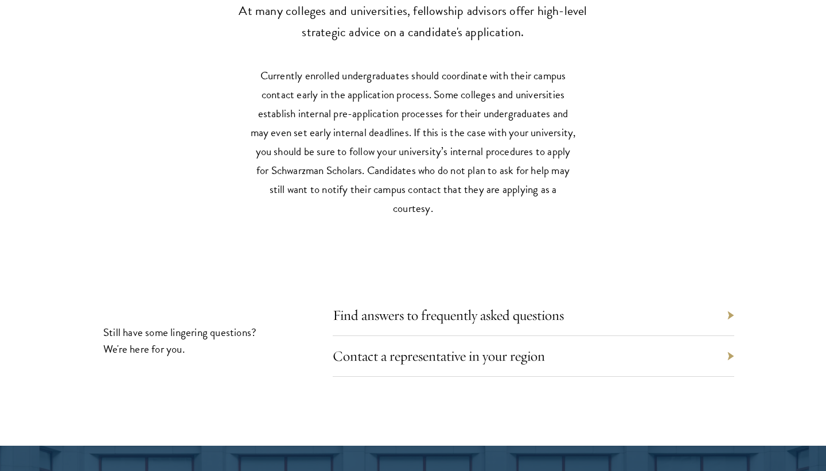
scroll to position [5335, 0]
click at [464, 347] on link "Contact a representative in your region" at bounding box center [447, 356] width 212 height 18
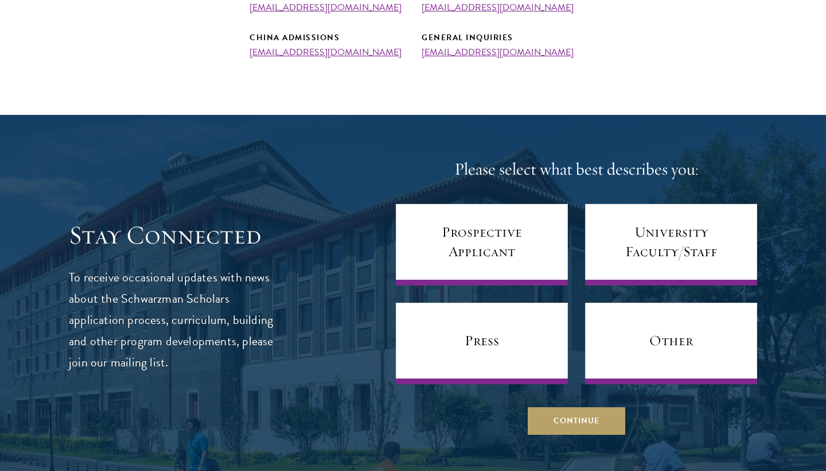
scroll to position [539, 0]
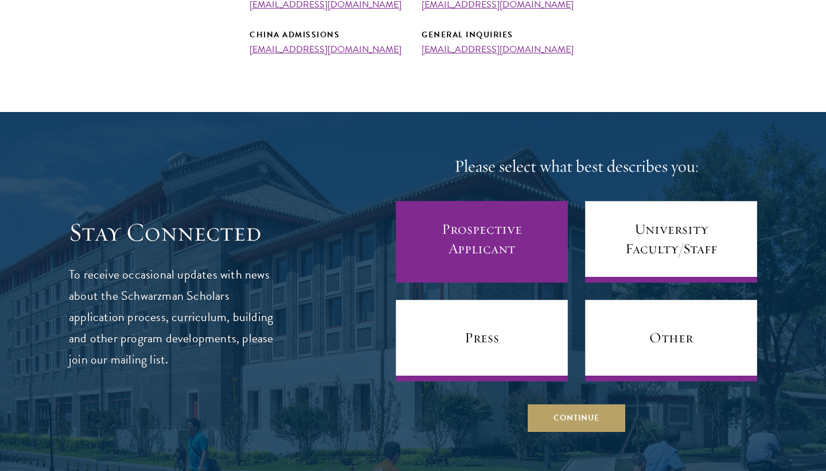
click at [479, 238] on link "Prospective Applicant" at bounding box center [482, 241] width 172 height 81
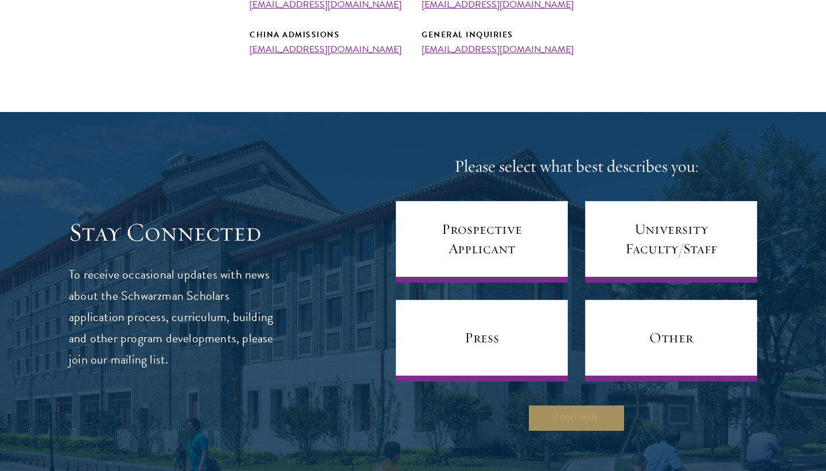
click at [562, 416] on button "Continue" at bounding box center [577, 418] width 98 height 28
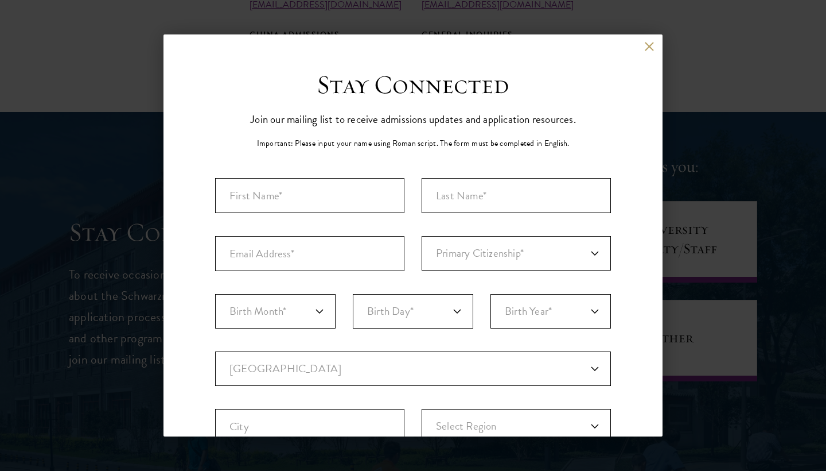
click at [653, 51] on div "Back" at bounding box center [413, 55] width 499 height 28
click at [647, 44] on button at bounding box center [649, 46] width 10 height 10
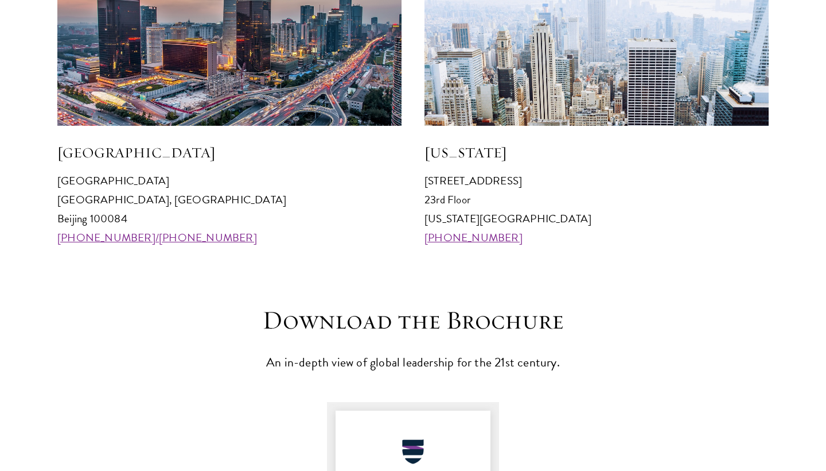
scroll to position [1274, 0]
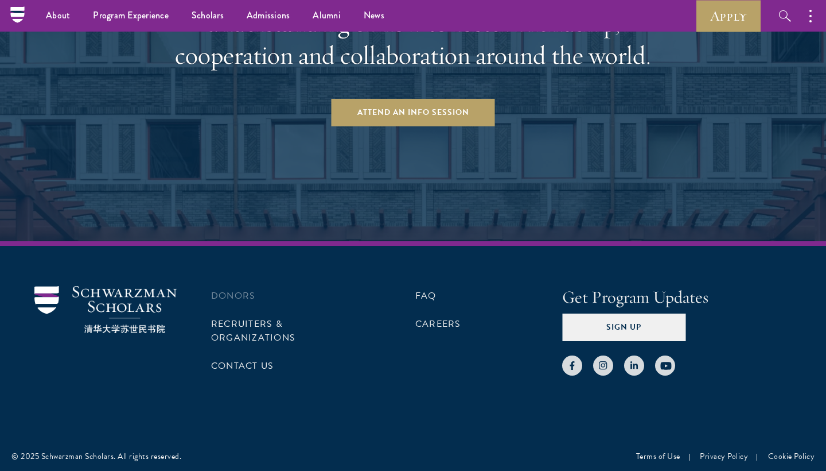
scroll to position [2244, 0]
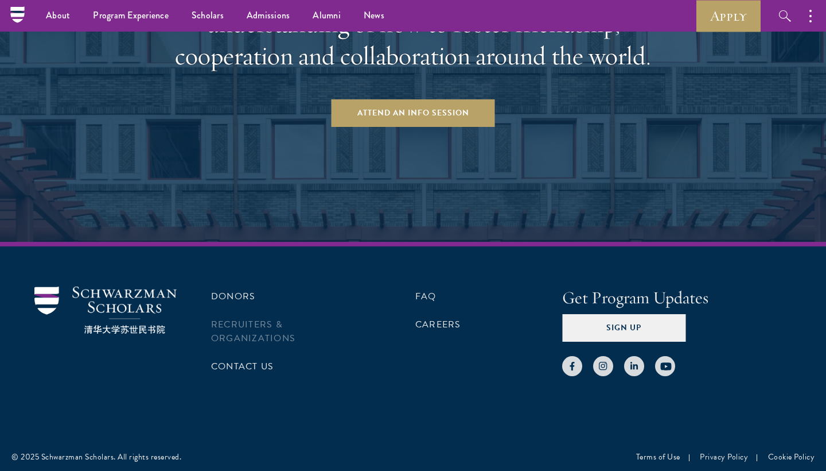
click at [235, 324] on link "Recruiters & Organizations" at bounding box center [253, 331] width 84 height 28
